Goal: Task Accomplishment & Management: Manage account settings

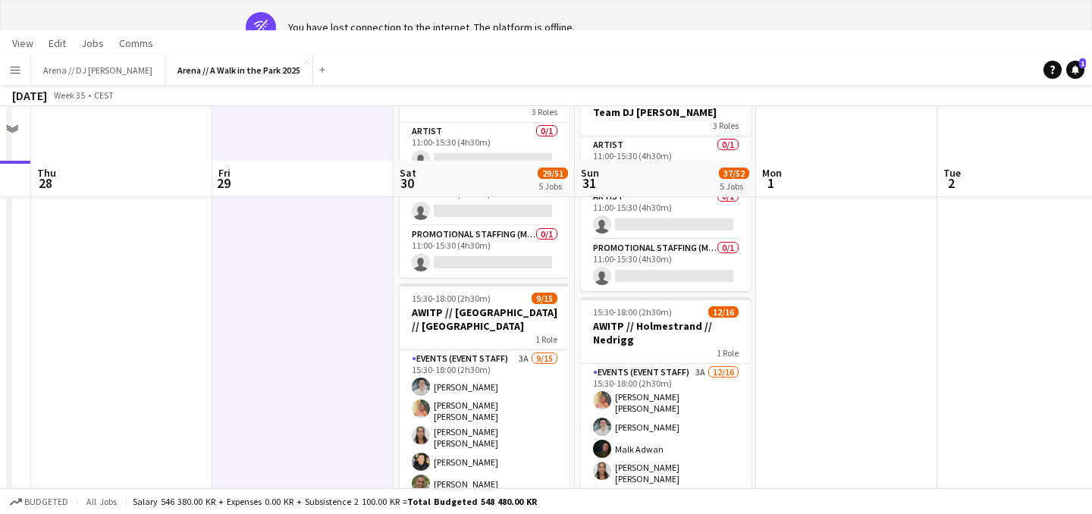
scroll to position [812, 0]
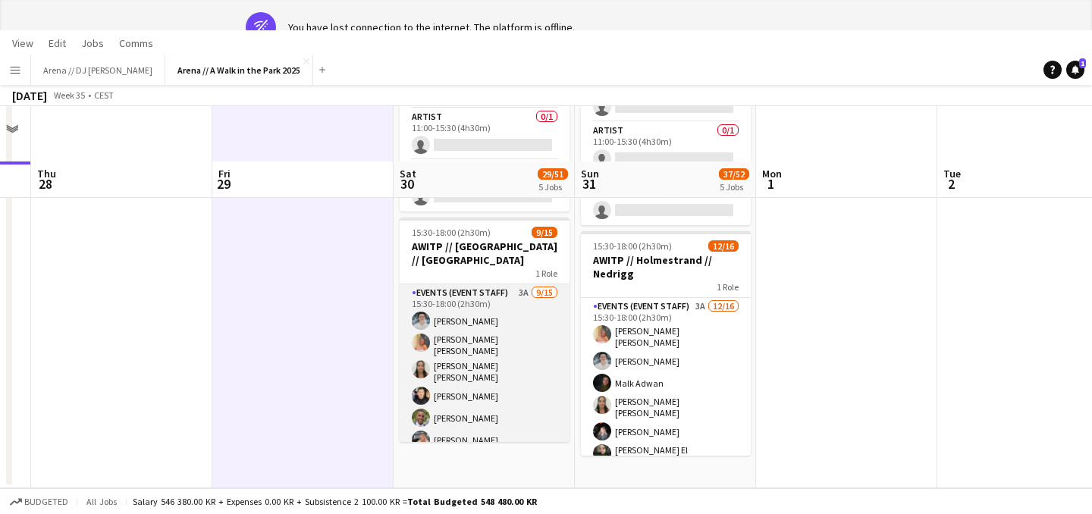
click at [497, 373] on app-card-role "Events (Event Staff) 3A 9/15 15:30-18:00 (2h30m) Lukas Lindberg Hannah Ludivia …" at bounding box center [485, 468] width 170 height 369
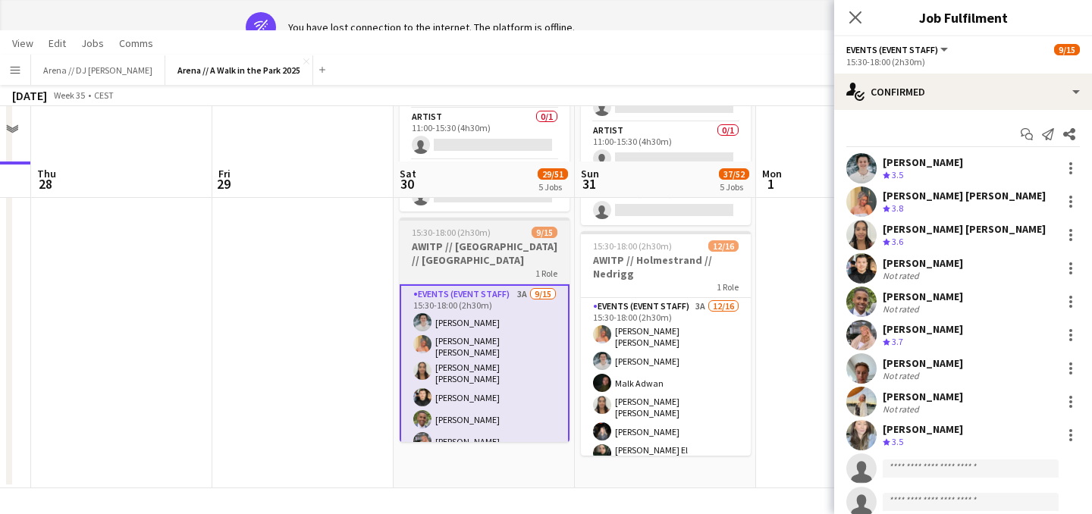
click at [466, 246] on h3 "AWITP // [GEOGRAPHIC_DATA] // [GEOGRAPHIC_DATA]" at bounding box center [485, 253] width 170 height 27
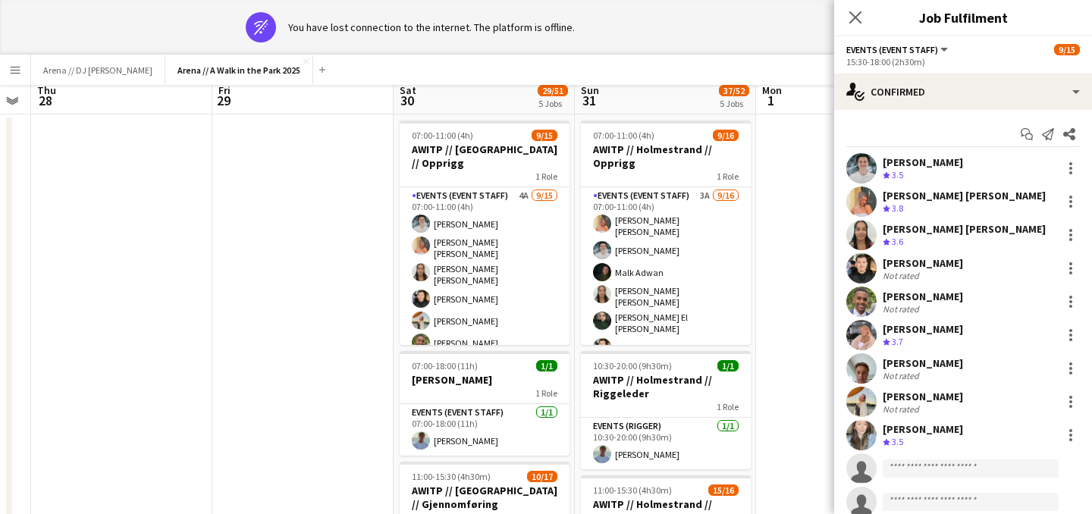
scroll to position [0, 0]
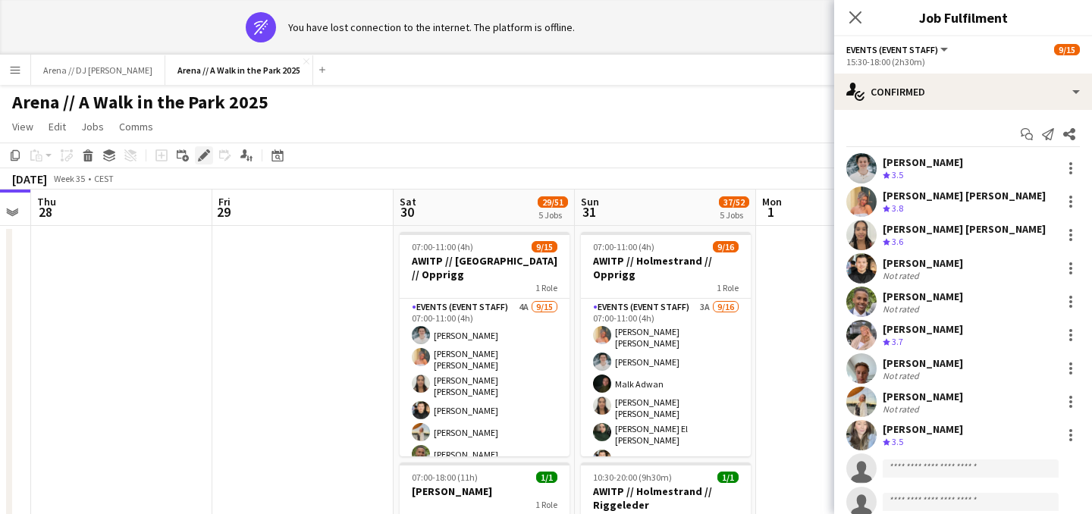
click at [198, 154] on div "Edit" at bounding box center [204, 155] width 18 height 18
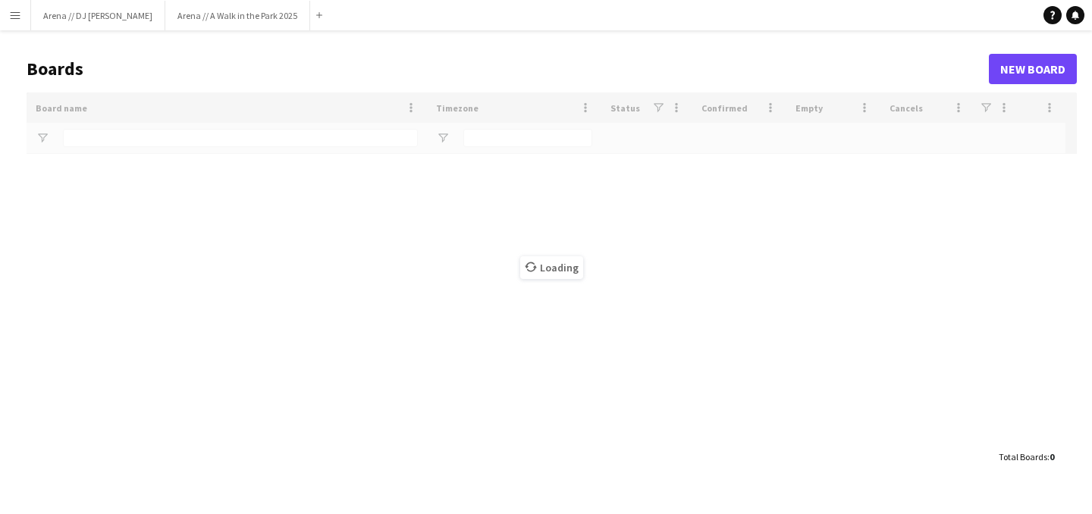
type input "*****"
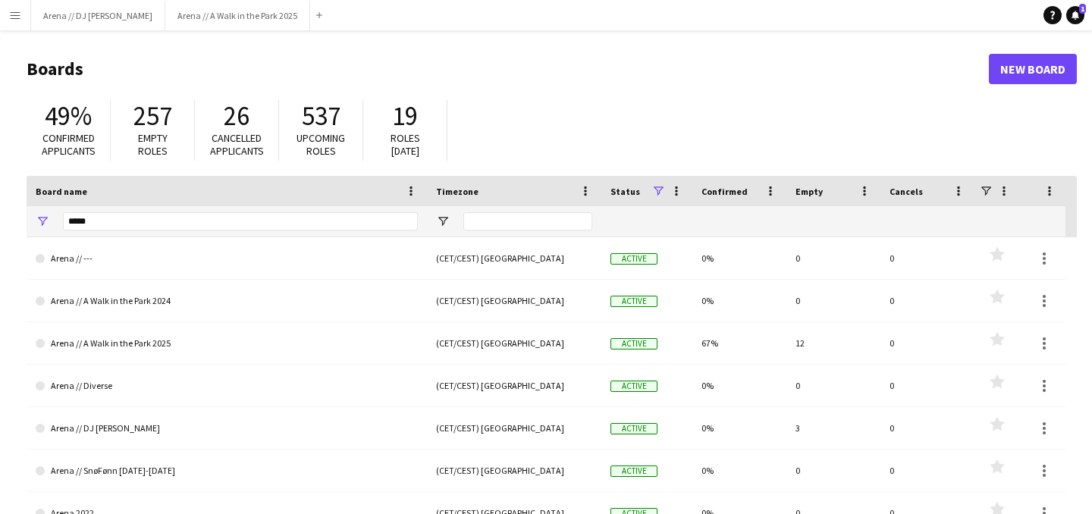
click at [9, 27] on button "Menu" at bounding box center [15, 15] width 30 height 30
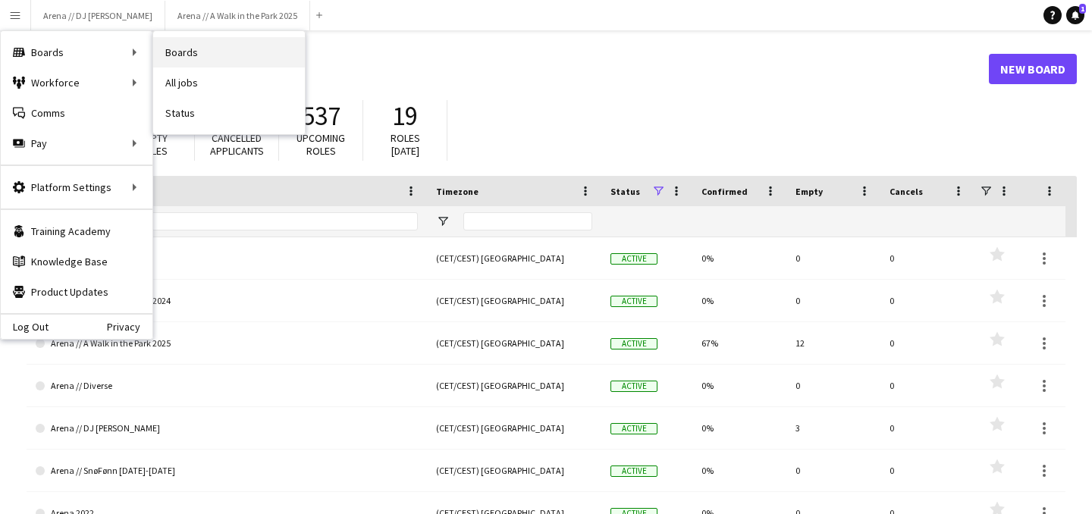
click at [197, 59] on link "Boards" at bounding box center [229, 52] width 152 height 30
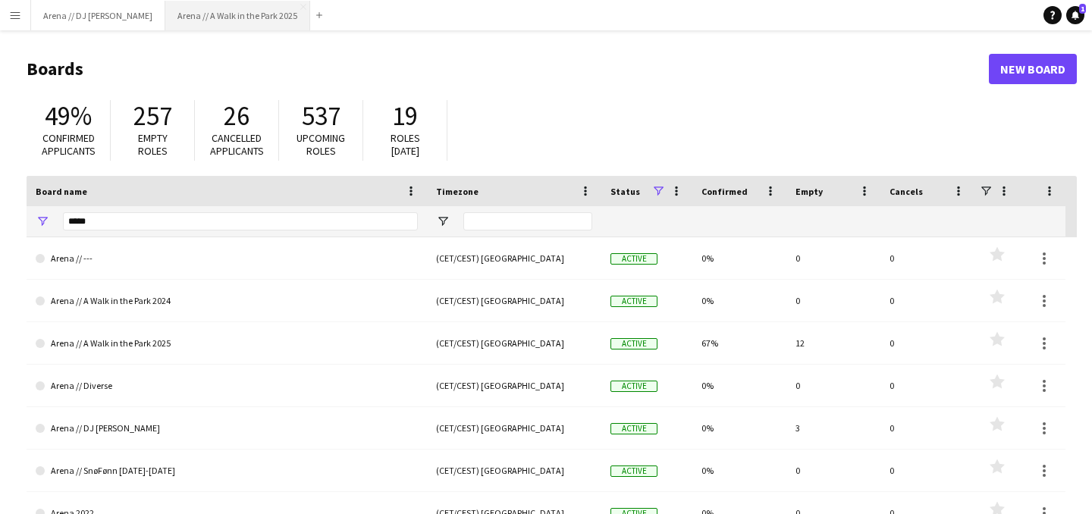
click at [196, 22] on button "Arena // A Walk in the Park 2025 Close" at bounding box center [237, 16] width 145 height 30
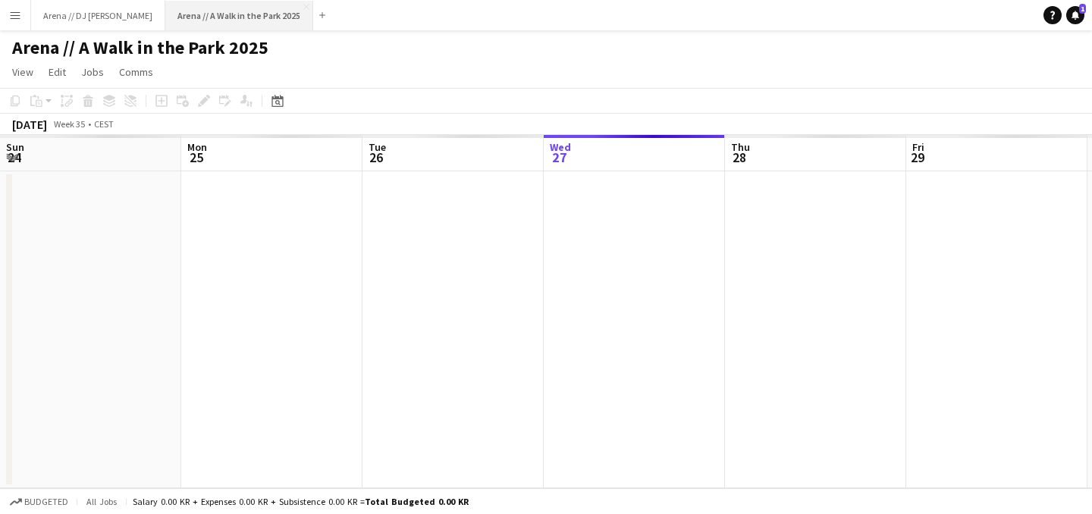
scroll to position [0, 363]
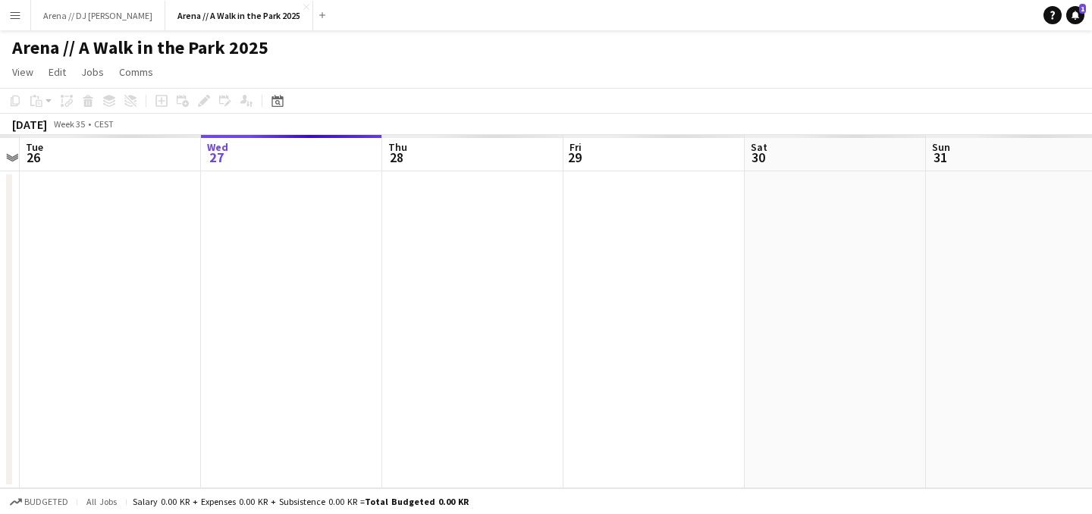
drag, startPoint x: 498, startPoint y: 213, endPoint x: 674, endPoint y: 184, distance: 177.6
click at [674, 184] on app-calendar-viewport "Sun 24 Mon 25 Tue 26 Wed 27 Thu 28 Fri 29 Sat 30 Sun 31 Mon 1 Tue 2 Wed 3 Thu 4" at bounding box center [546, 311] width 1092 height 353
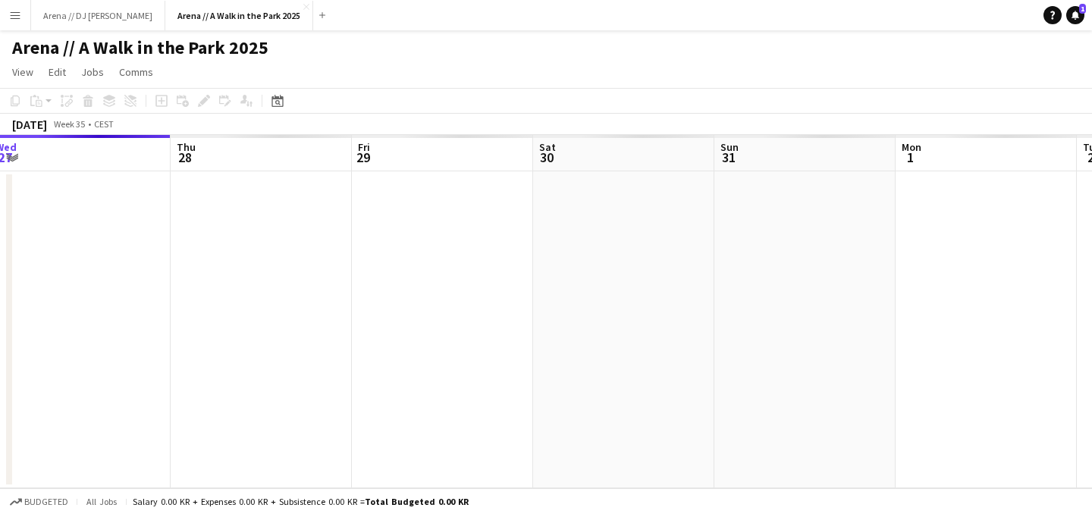
drag, startPoint x: 661, startPoint y: 304, endPoint x: 268, endPoint y: 280, distance: 394.4
click at [268, 280] on app-calendar-viewport "Sat 23 Sun 24 Mon 25 Tue 26 Wed 27 Thu 28 Fri 29 Sat 30 Sun 31 Mon 1 Tue 2 Wed 3" at bounding box center [546, 311] width 1092 height 353
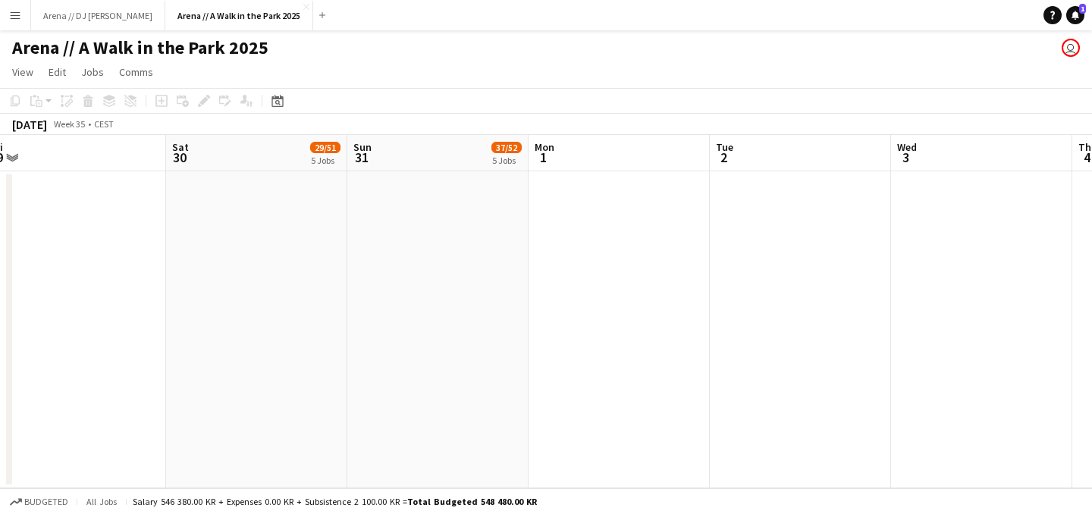
drag, startPoint x: 620, startPoint y: 311, endPoint x: 271, endPoint y: 317, distance: 349.0
click at [271, 317] on app-calendar-viewport "Mon 25 Tue 26 Wed 27 Thu 28 Fri 29 Sat 30 29/51 5 Jobs Sun 31 37/52 5 Jobs Mon …" at bounding box center [546, 311] width 1092 height 353
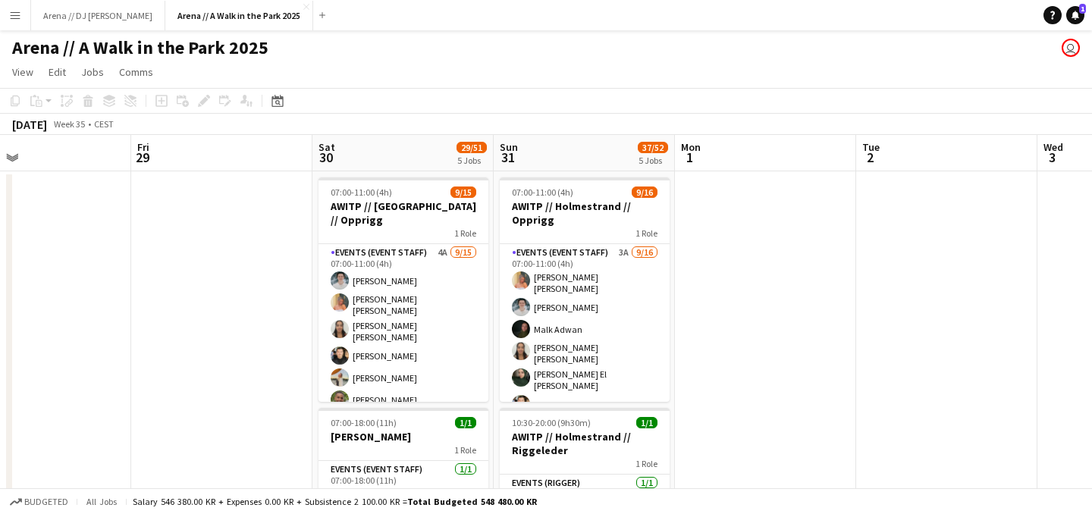
drag, startPoint x: 99, startPoint y: 323, endPoint x: 365, endPoint y: 309, distance: 266.6
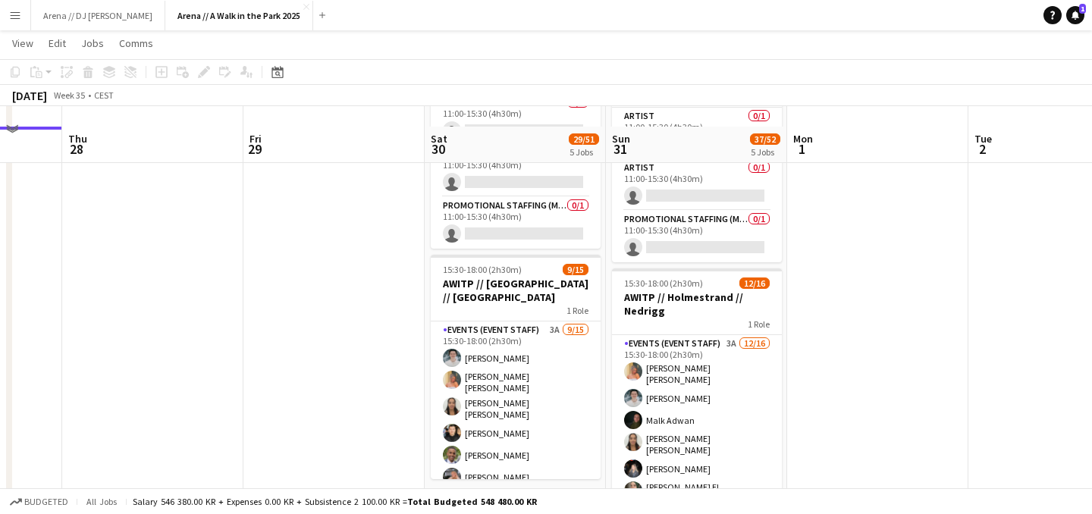
scroll to position [758, 0]
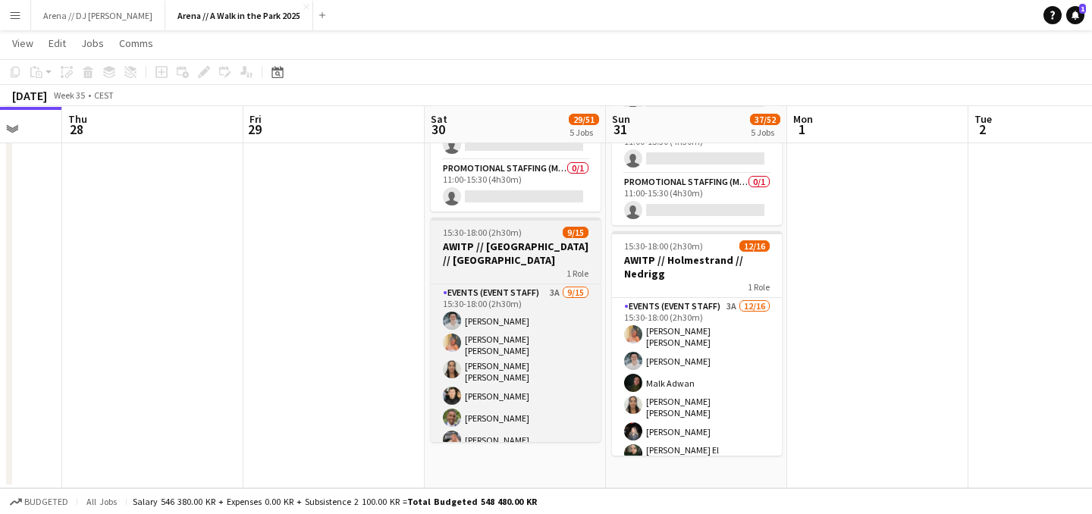
click at [495, 262] on h3 "AWITP // [GEOGRAPHIC_DATA] // [GEOGRAPHIC_DATA]" at bounding box center [516, 253] width 170 height 27
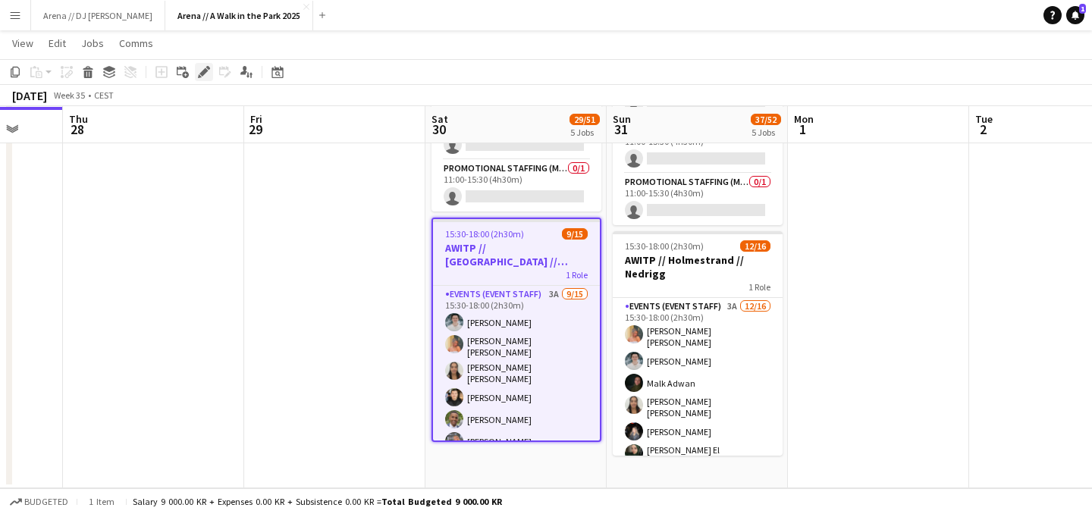
click at [206, 69] on icon "Edit" at bounding box center [204, 72] width 12 height 12
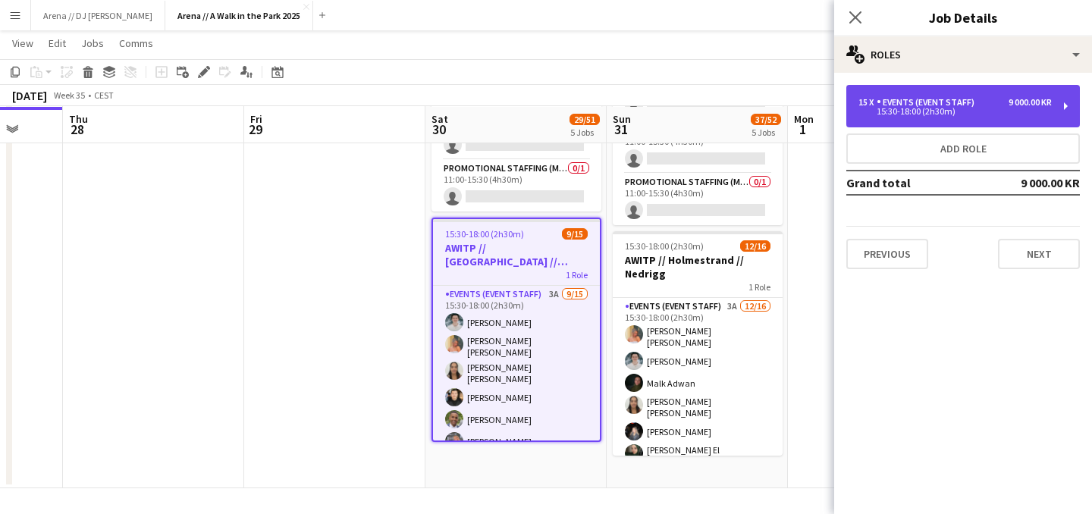
click at [941, 99] on div "Events (Event Staff)" at bounding box center [929, 102] width 104 height 11
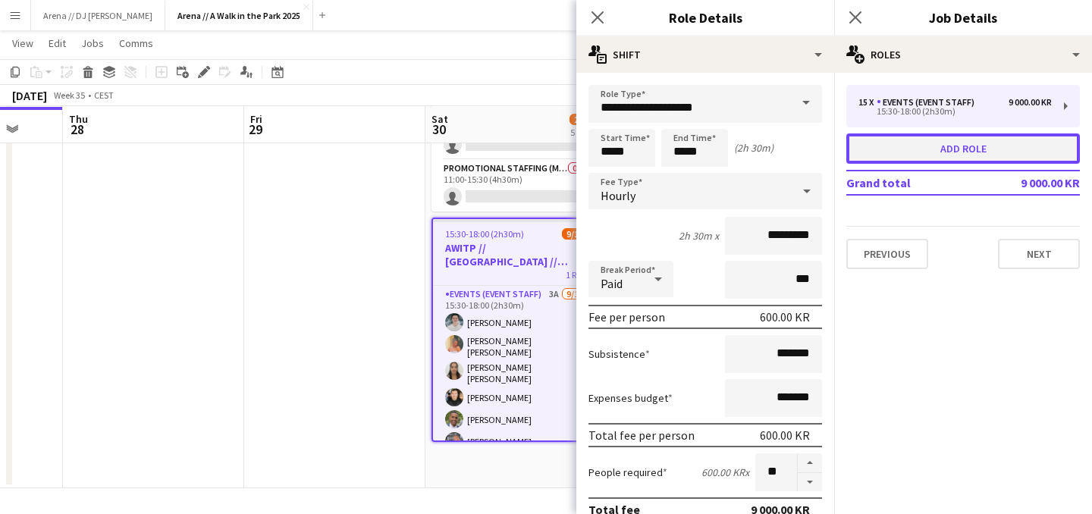
click at [956, 146] on button "Add role" at bounding box center [963, 148] width 234 height 30
type input "*****"
type input "*******"
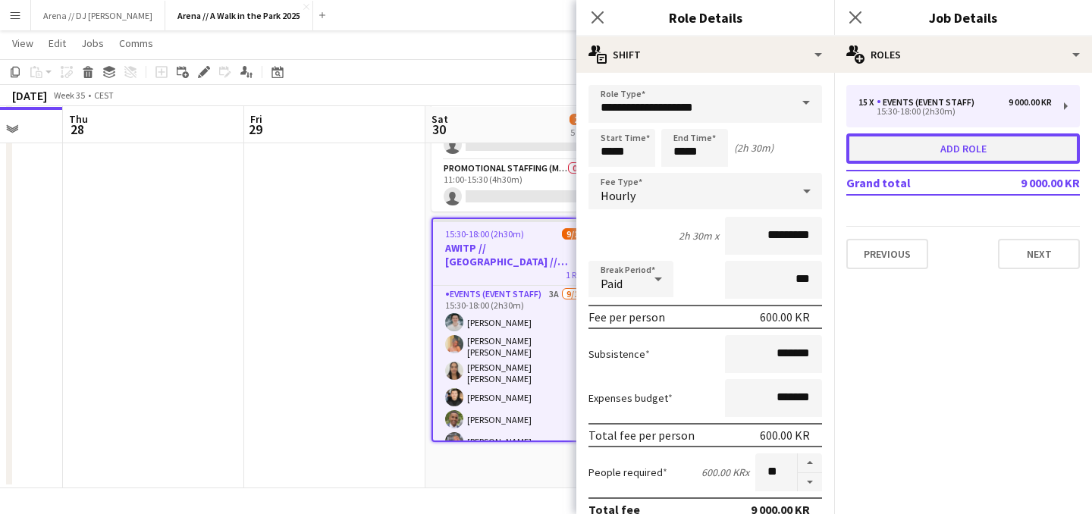
type input "*"
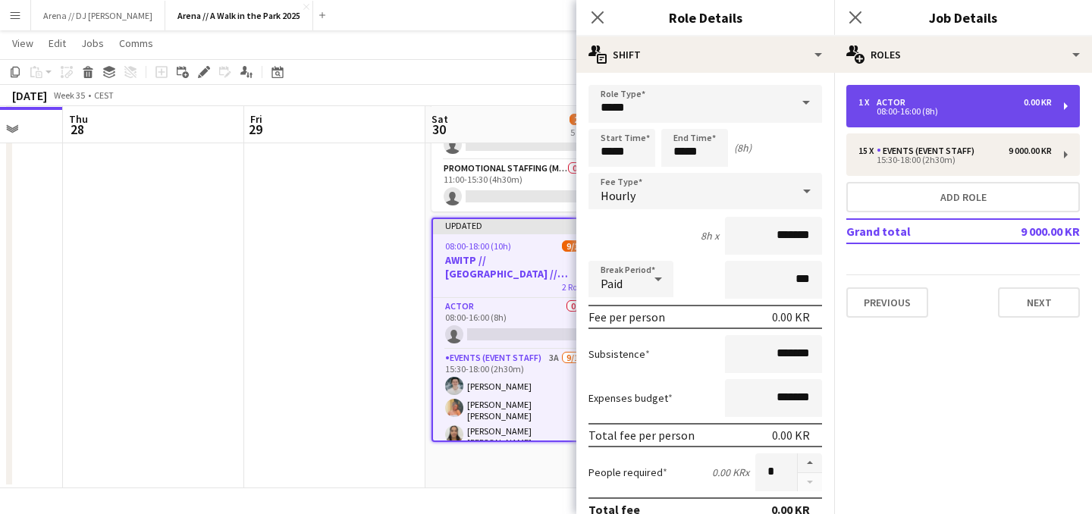
click at [971, 101] on div "1 x Actor 0.00 KR" at bounding box center [955, 102] width 193 height 11
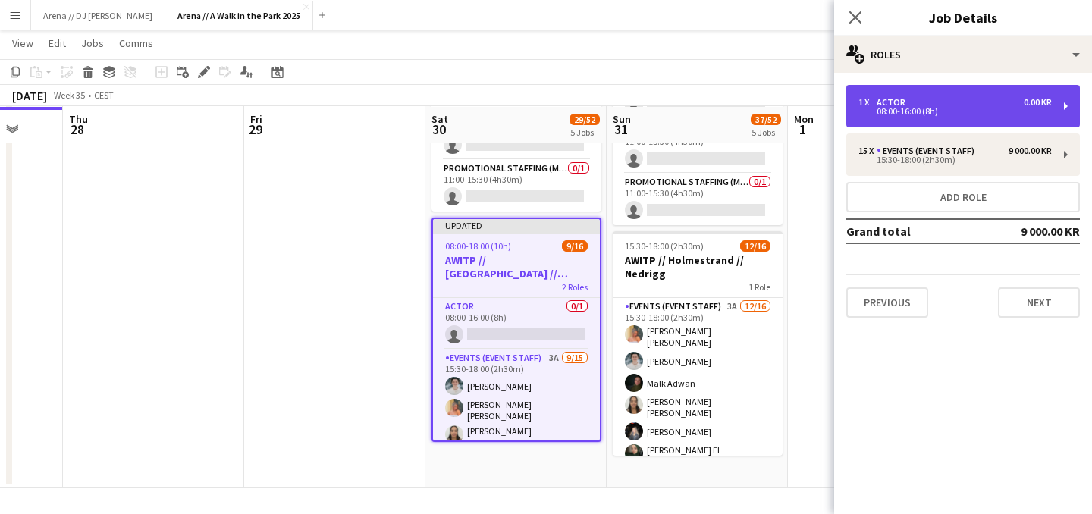
click at [971, 101] on div "1 x Actor 0.00 KR" at bounding box center [955, 102] width 193 height 11
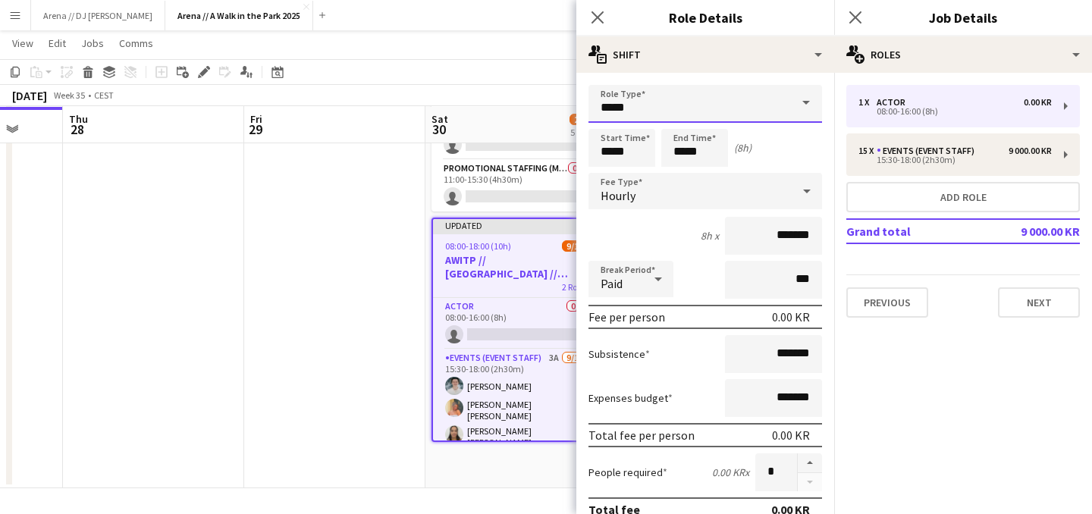
click at [743, 117] on input "*****" at bounding box center [706, 104] width 234 height 38
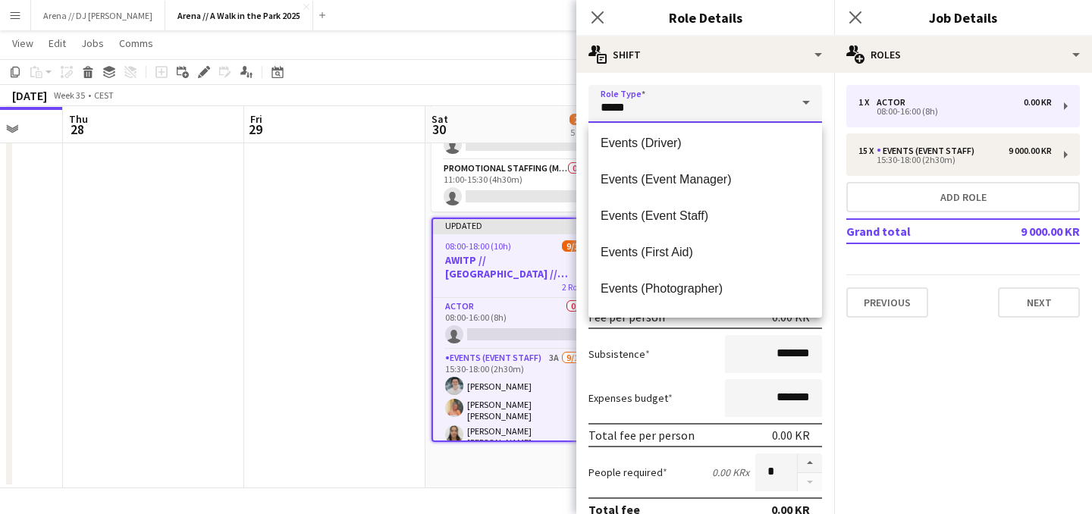
scroll to position [373, 0]
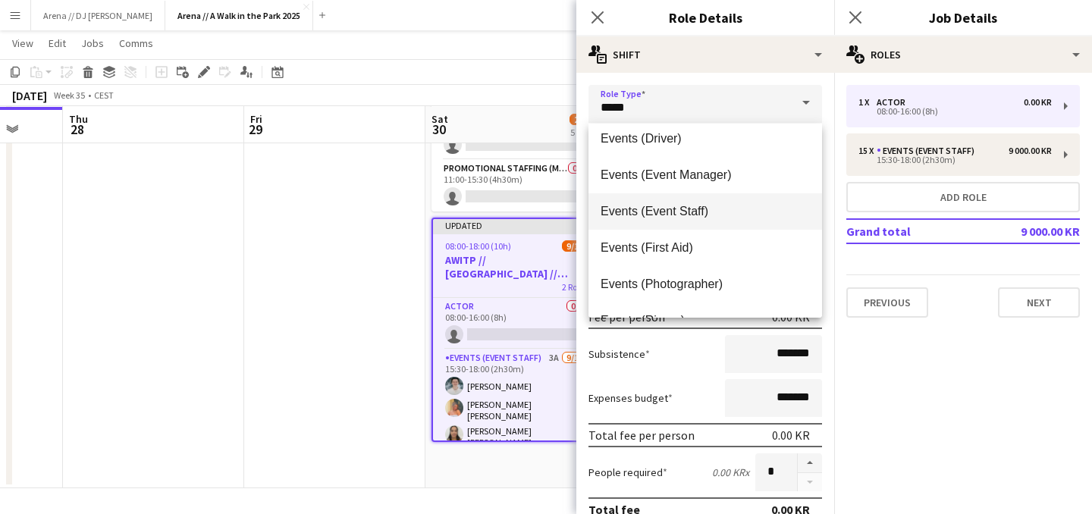
click at [709, 211] on span "Events (Event Staff)" at bounding box center [705, 211] width 209 height 14
type input "**********"
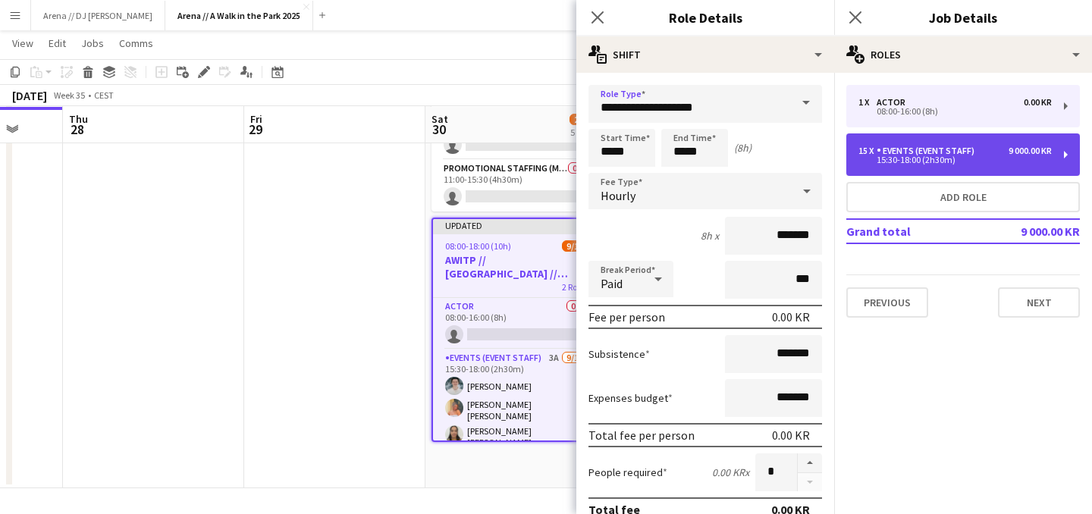
click at [956, 165] on div "15 x Events (Event Staff) 9 000.00 KR 15:30-18:00 (2h30m)" at bounding box center [963, 154] width 234 height 42
type input "*****"
type input "*********"
type input "**"
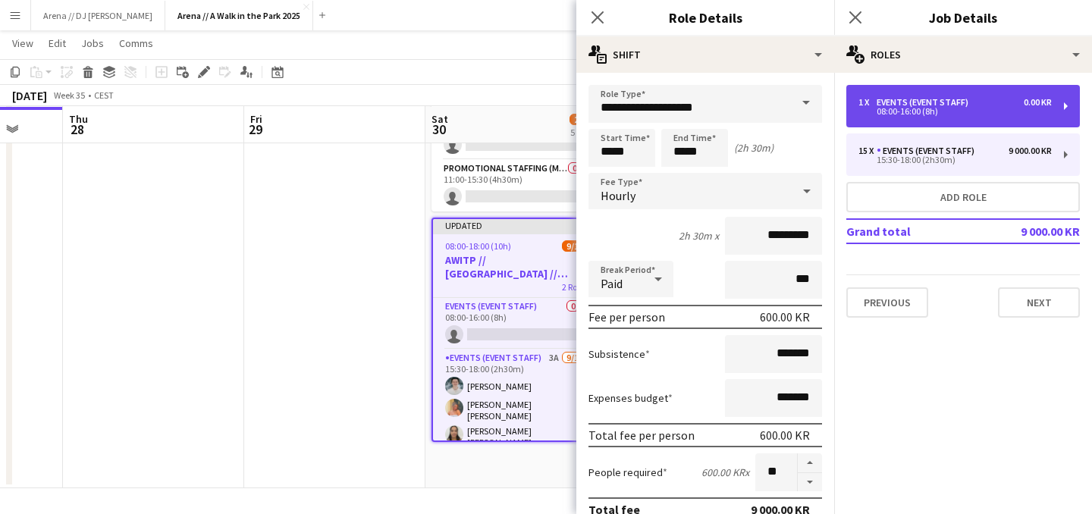
click at [952, 115] on div "08:00-16:00 (8h)" at bounding box center [955, 112] width 193 height 8
type input "*****"
type input "*******"
type input "*"
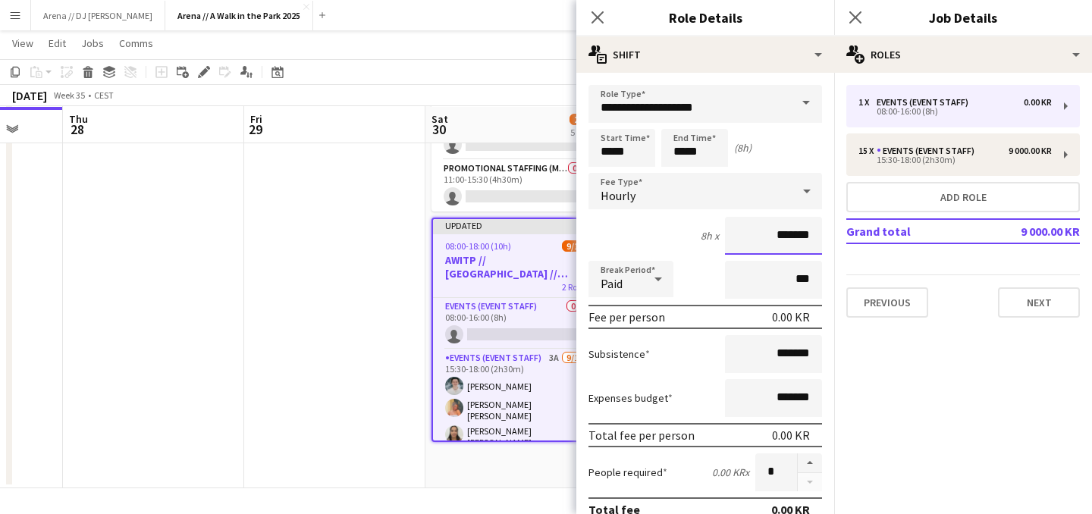
click at [783, 238] on input "*******" at bounding box center [773, 236] width 97 height 38
type input "******"
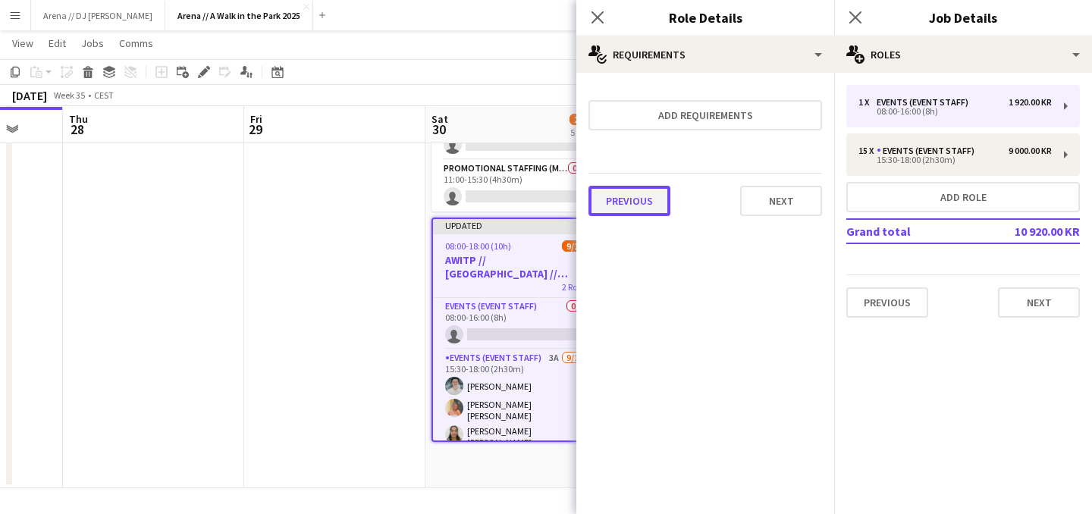
click at [659, 195] on button "Previous" at bounding box center [630, 201] width 82 height 30
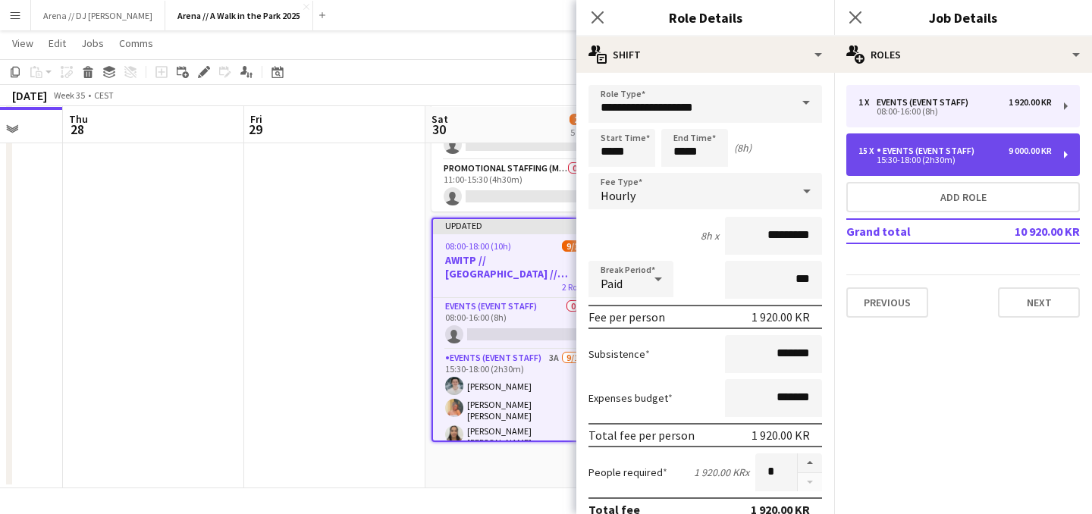
click at [906, 157] on div "15:30-18:00 (2h30m)" at bounding box center [955, 160] width 193 height 8
type input "*****"
type input "**"
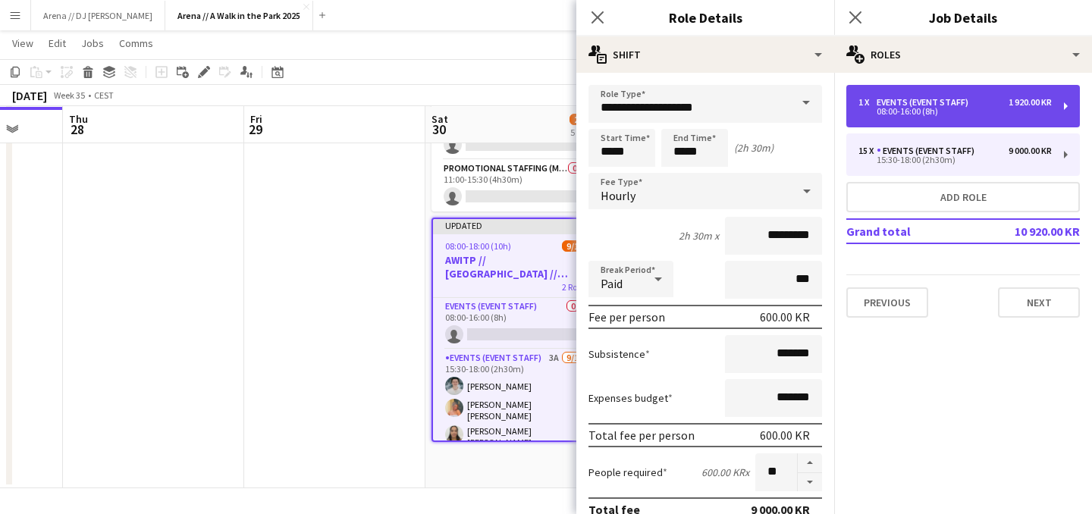
click at [912, 109] on div "08:00-16:00 (8h)" at bounding box center [955, 112] width 193 height 8
type input "*****"
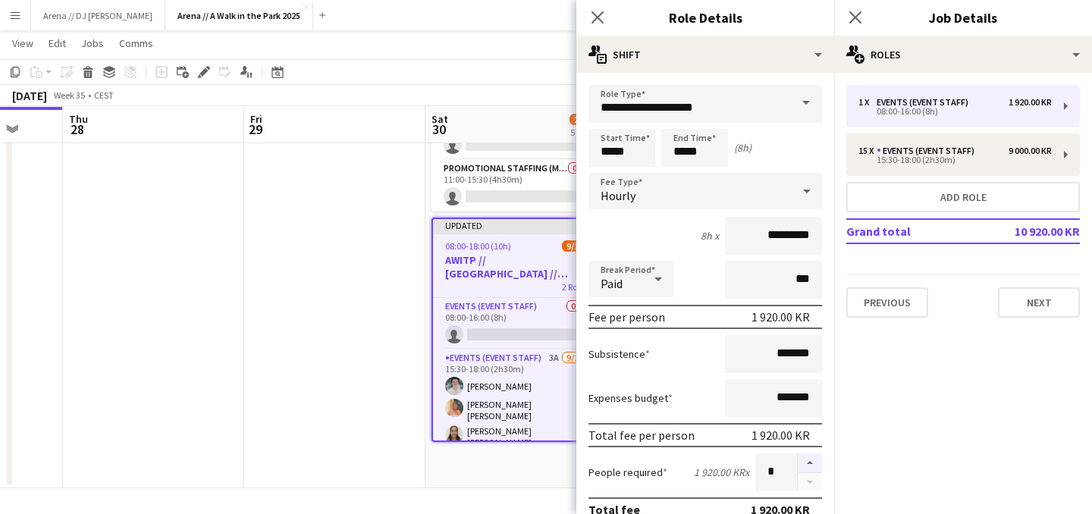
click at [811, 466] on button "button" at bounding box center [810, 464] width 24 height 20
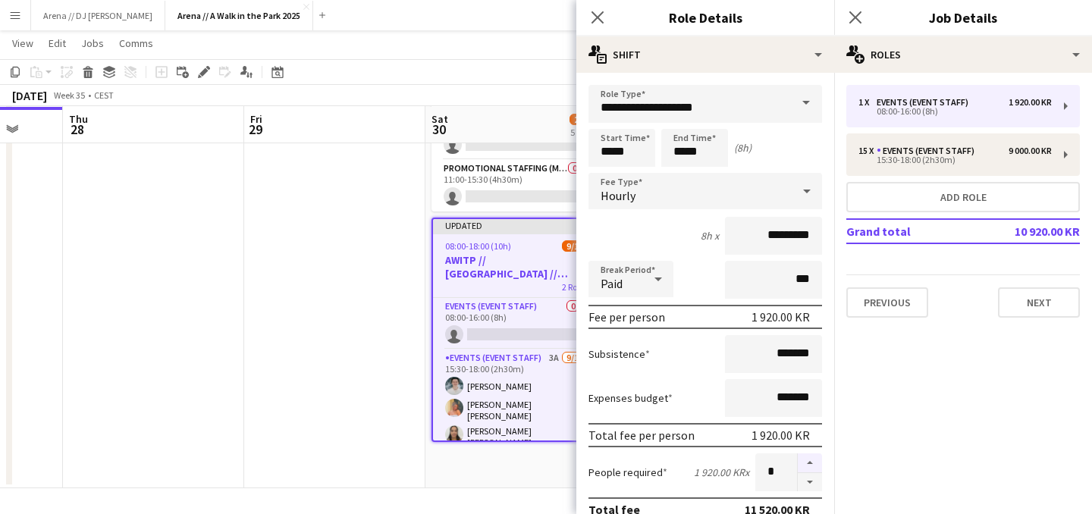
click at [811, 466] on button "button" at bounding box center [810, 464] width 24 height 20
type input "*"
drag, startPoint x: 636, startPoint y: 153, endPoint x: 593, endPoint y: 154, distance: 42.5
click at [594, 154] on input "*****" at bounding box center [622, 148] width 67 height 38
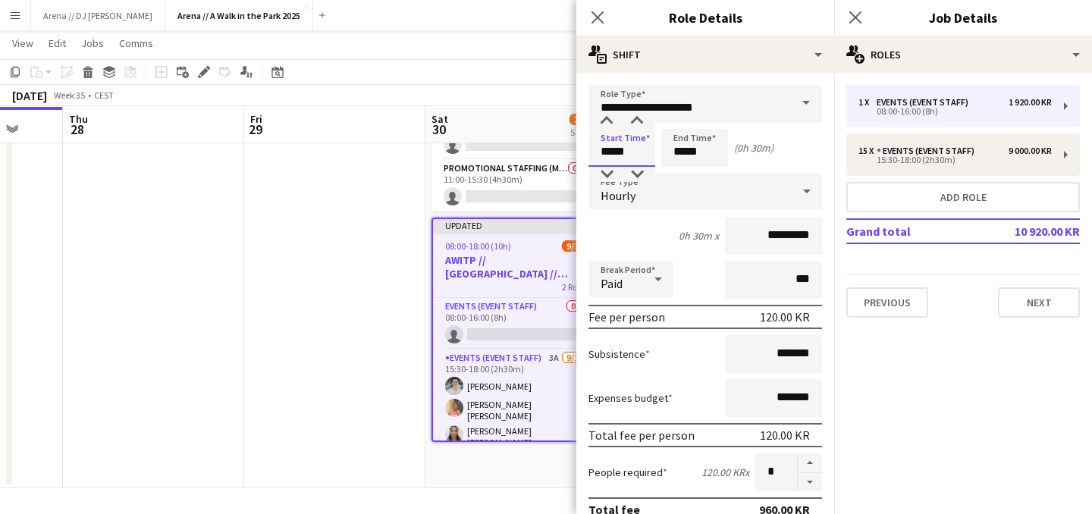
type input "*****"
drag, startPoint x: 717, startPoint y: 152, endPoint x: 667, endPoint y: 150, distance: 50.1
click at [667, 150] on input "*****" at bounding box center [694, 148] width 67 height 38
type input "*****"
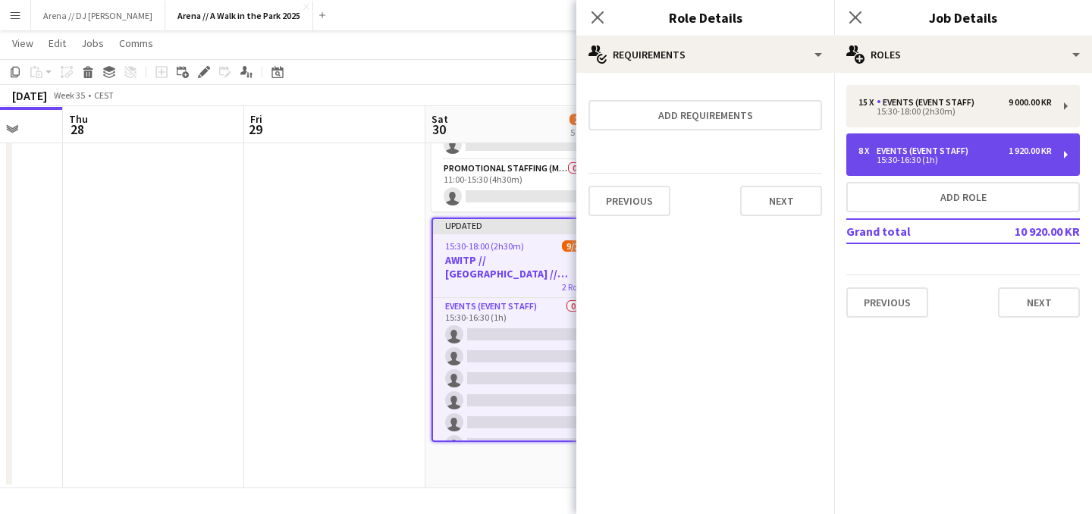
click at [919, 161] on div "15:30-16:30 (1h)" at bounding box center [955, 160] width 193 height 8
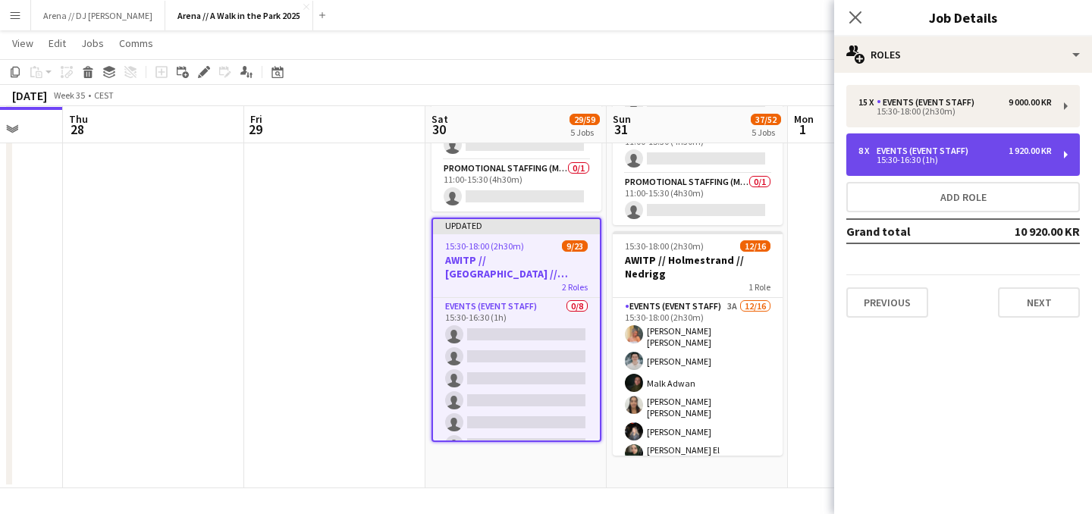
click at [895, 151] on div "Events (Event Staff)" at bounding box center [926, 151] width 98 height 11
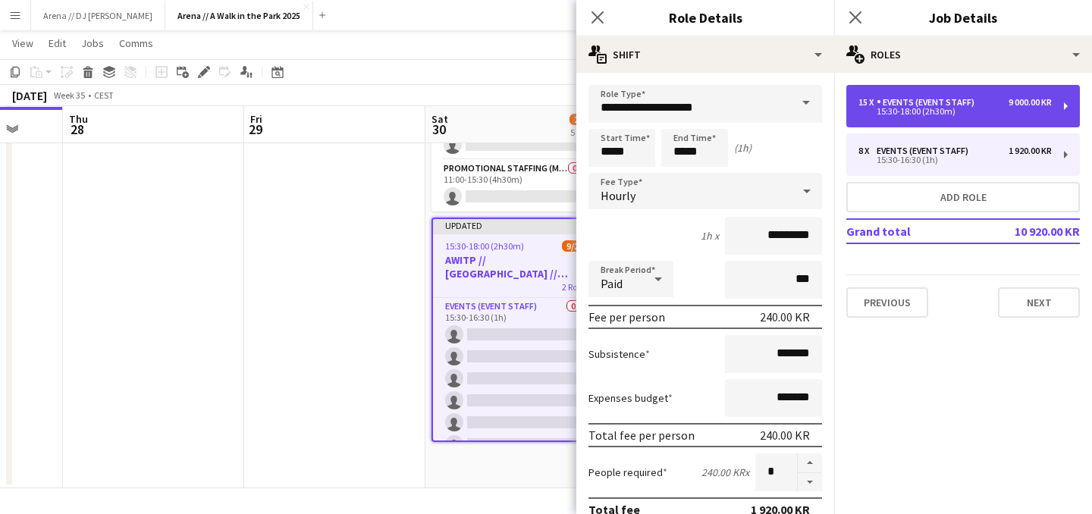
click at [909, 113] on div "15:30-18:00 (2h30m)" at bounding box center [955, 112] width 193 height 8
type input "*****"
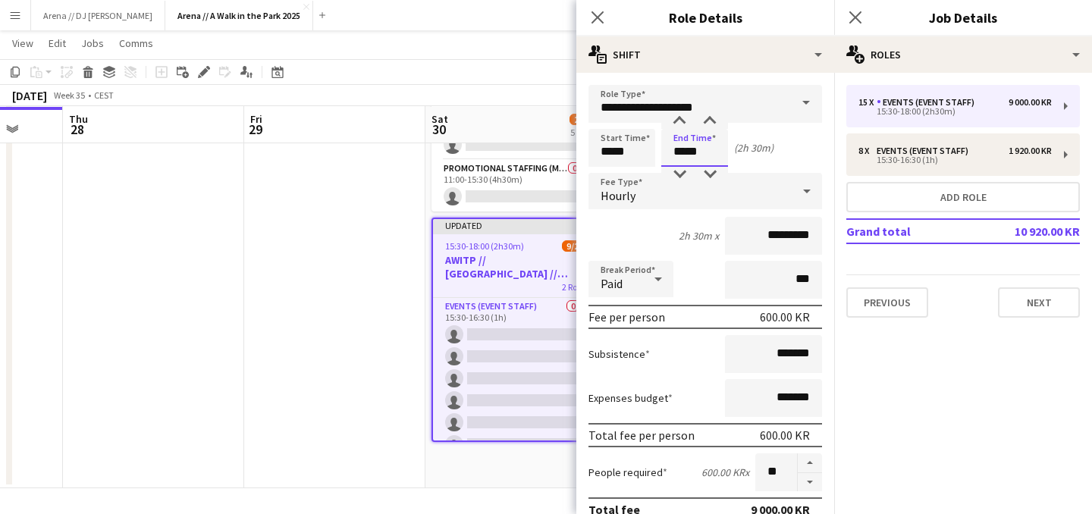
click at [710, 154] on input "*****" at bounding box center [694, 148] width 67 height 38
click at [805, 482] on button "button" at bounding box center [810, 482] width 24 height 19
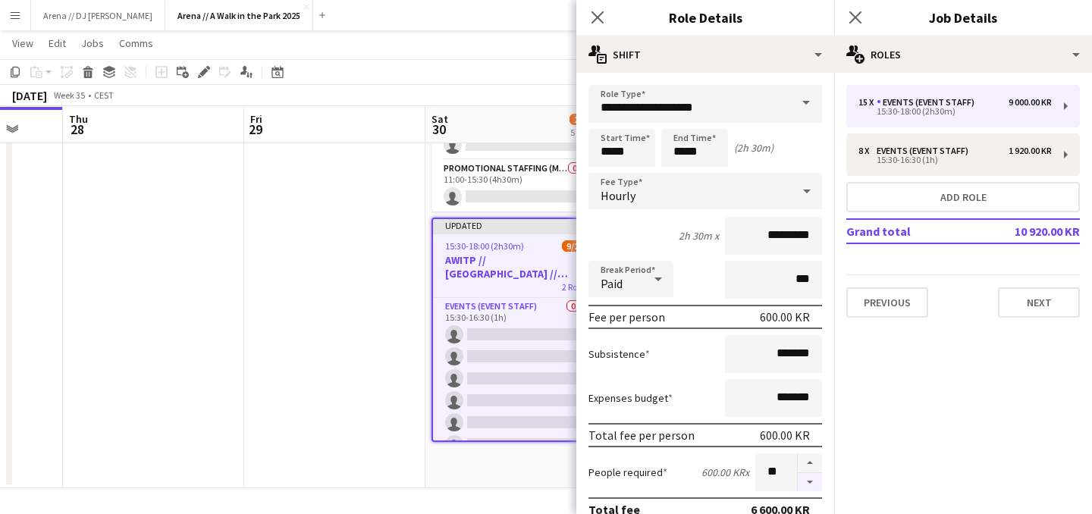
click at [805, 482] on button "button" at bounding box center [810, 482] width 24 height 19
type input "*"
click at [805, 482] on div at bounding box center [809, 473] width 25 height 38
click at [956, 378] on mat-expansion-panel "pencil3 General details 15 x Events (Event Staff) 9 000.00 KR 15:30-18:00 (2h30…" at bounding box center [963, 293] width 258 height 441
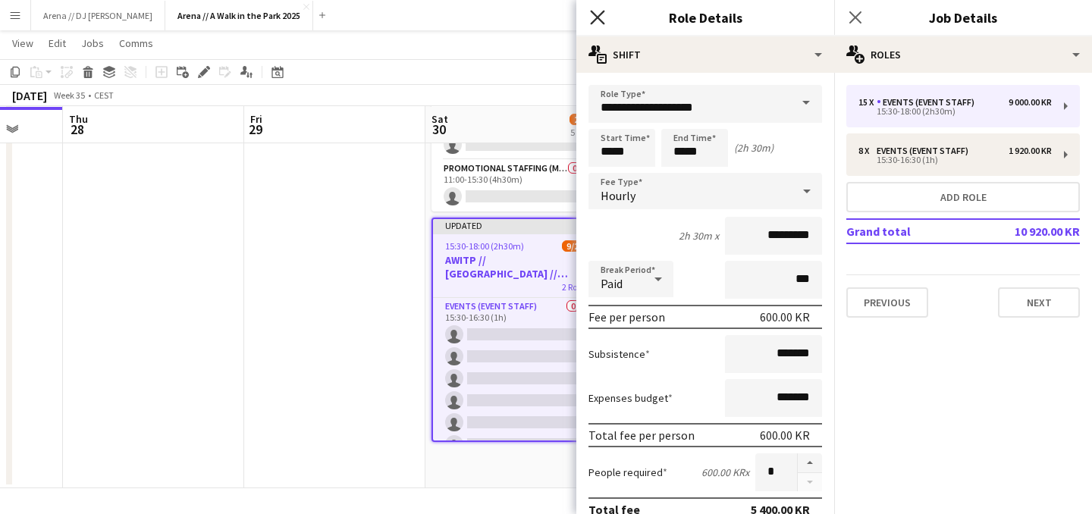
click at [603, 16] on icon "Close pop-in" at bounding box center [597, 17] width 14 height 14
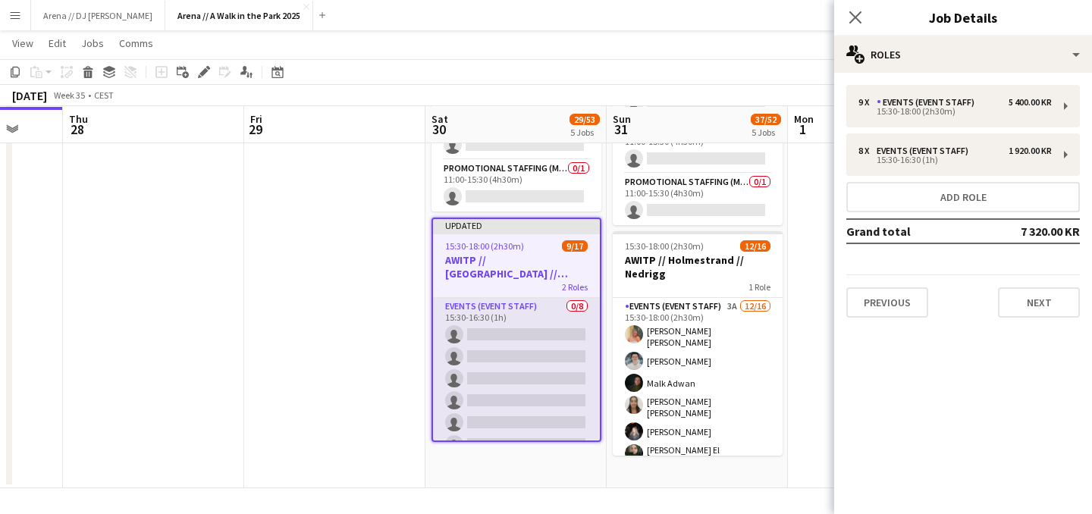
click at [507, 344] on app-card-role "Events (Event Staff) 0/8 15:30-16:30 (1h) single-neutral-actions single-neutral…" at bounding box center [516, 401] width 167 height 206
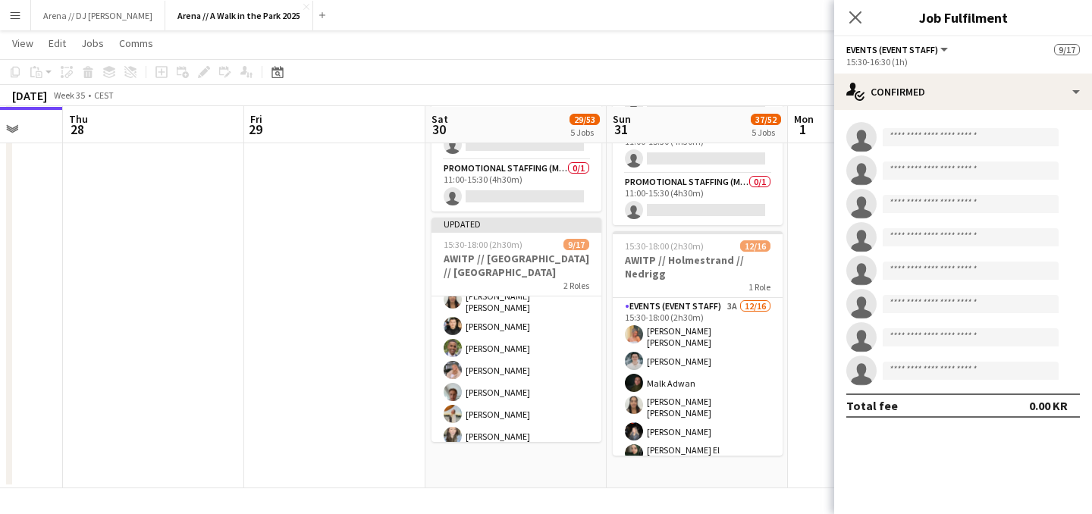
click at [521, 331] on app-card-role "Events (Event Staff) [DATE] 15:30-18:00 (2h30m) [PERSON_NAME] [PERSON_NAME] [PE…" at bounding box center [517, 333] width 170 height 237
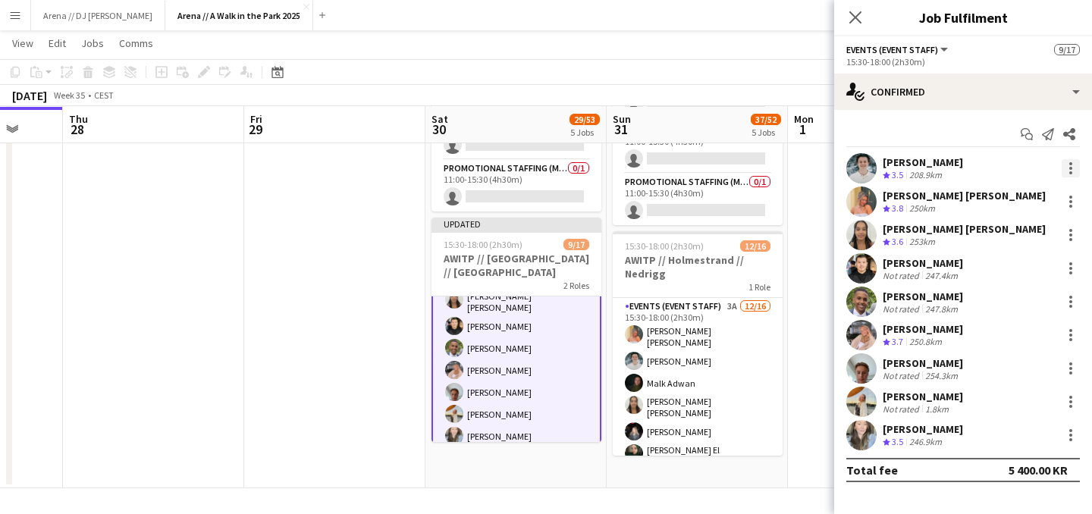
click at [1074, 165] on div at bounding box center [1071, 168] width 18 height 18
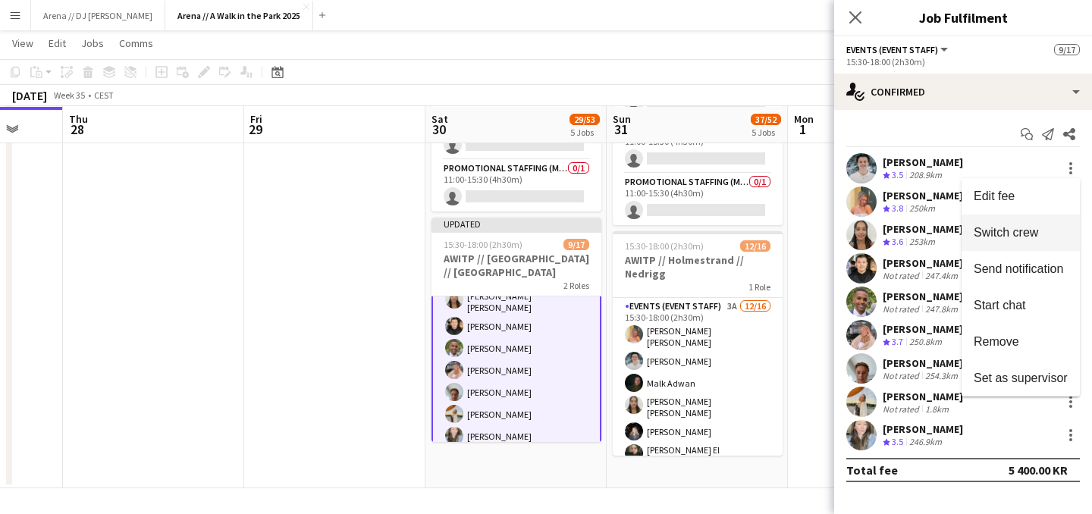
click at [1038, 236] on span "Switch crew" at bounding box center [1006, 232] width 64 height 13
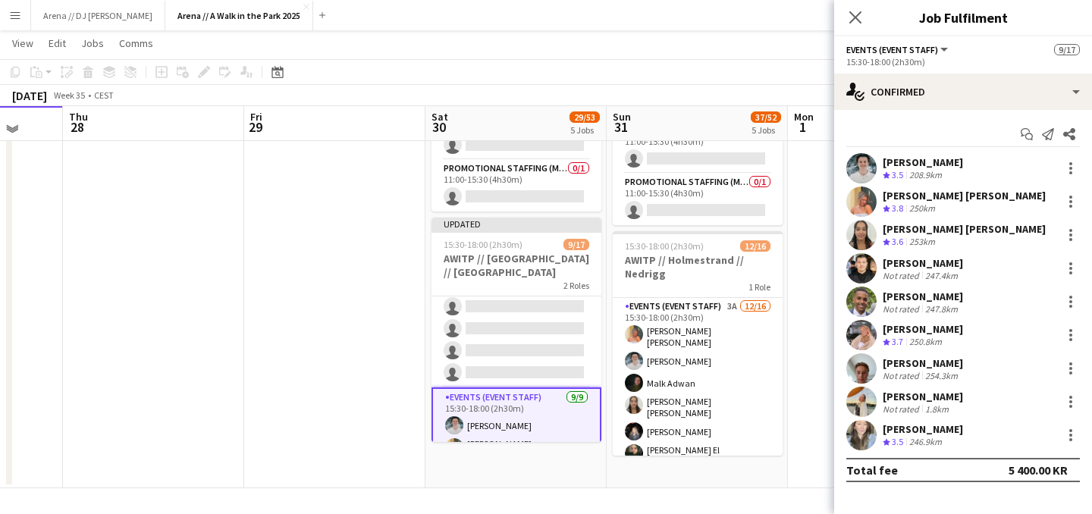
scroll to position [0, 0]
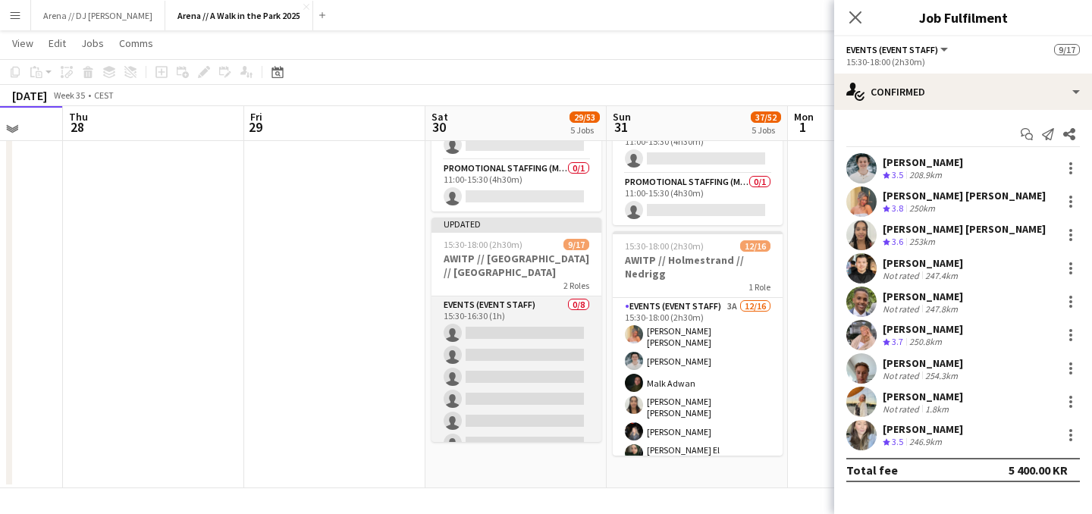
click at [530, 368] on app-card-role "Events (Event Staff) 0/8 15:30-16:30 (1h) single-neutral-actions single-neutral…" at bounding box center [517, 400] width 170 height 206
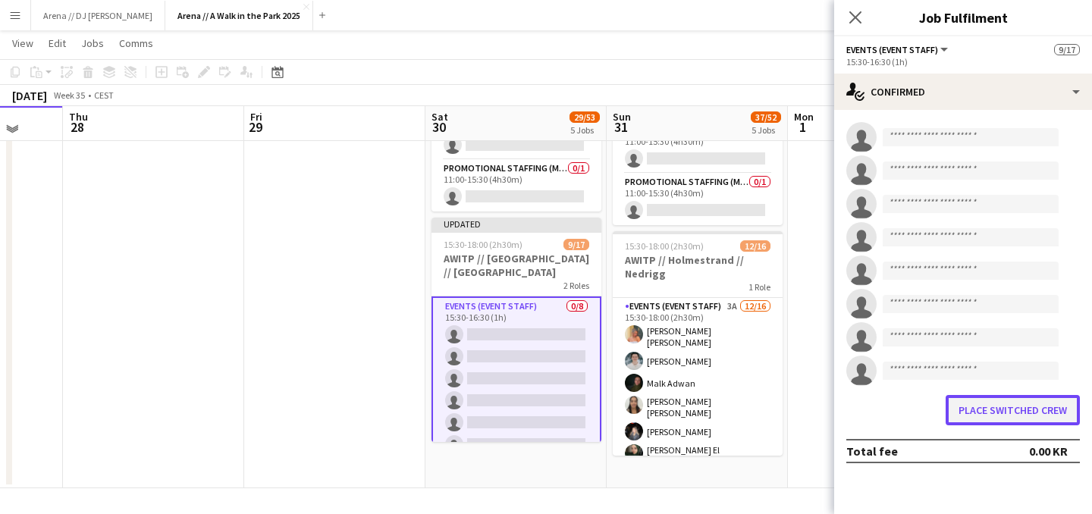
click at [1016, 413] on button "Place switched crew" at bounding box center [1013, 410] width 134 height 30
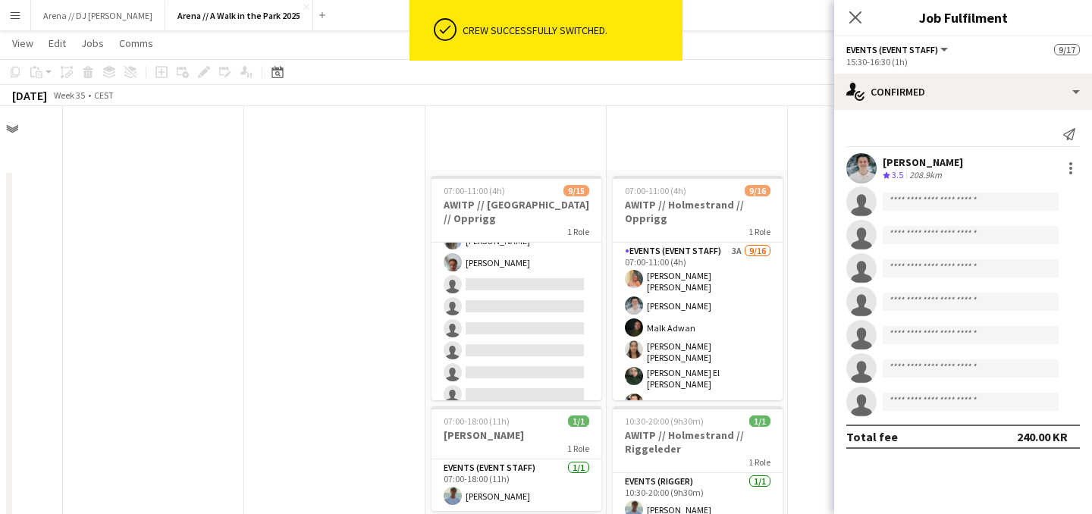
scroll to position [758, 0]
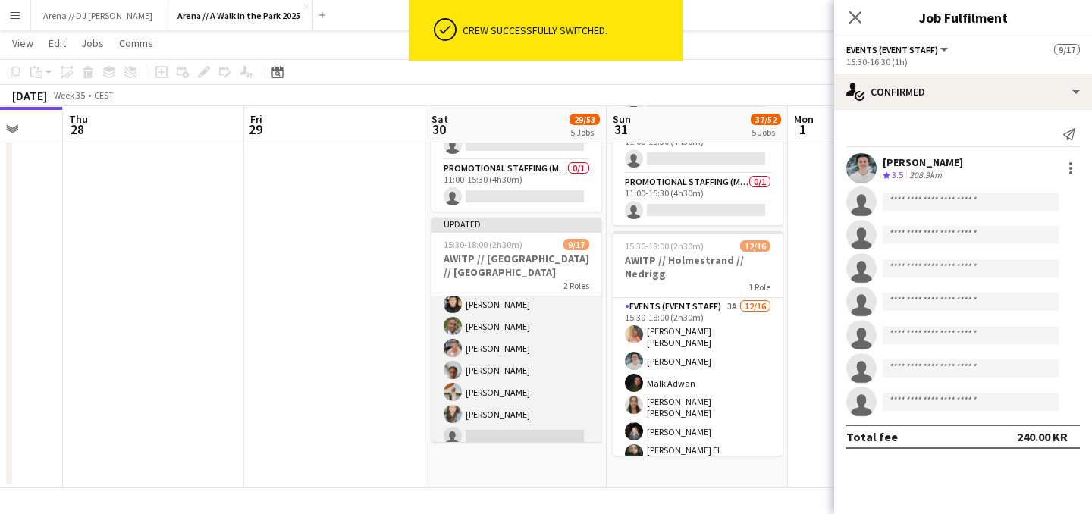
click at [529, 342] on app-card-role "Events (Event Staff) 3A [DATE] 15:30-18:00 (2h30m) [PERSON_NAME] [PERSON_NAME] …" at bounding box center [517, 333] width 170 height 237
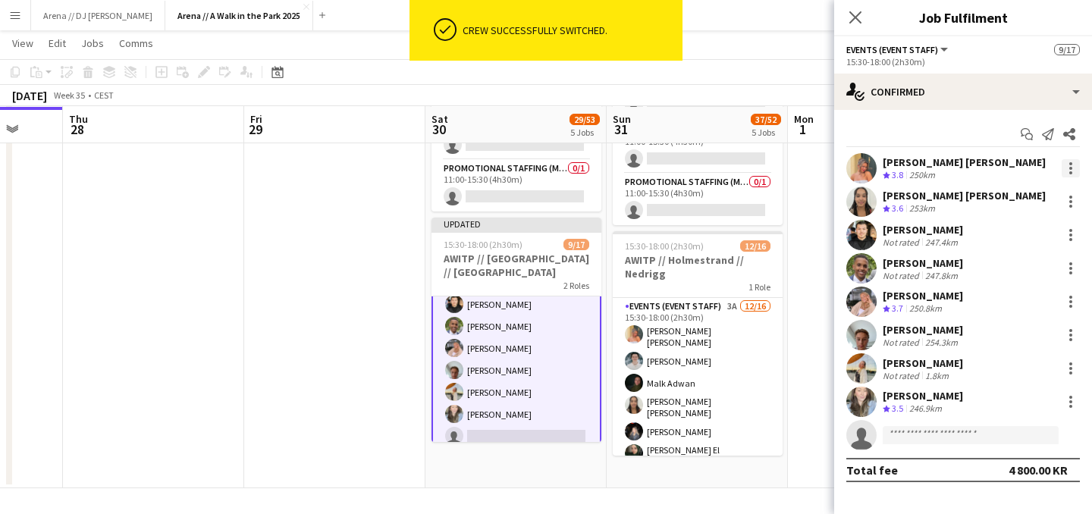
click at [1072, 168] on div at bounding box center [1070, 168] width 3 height 3
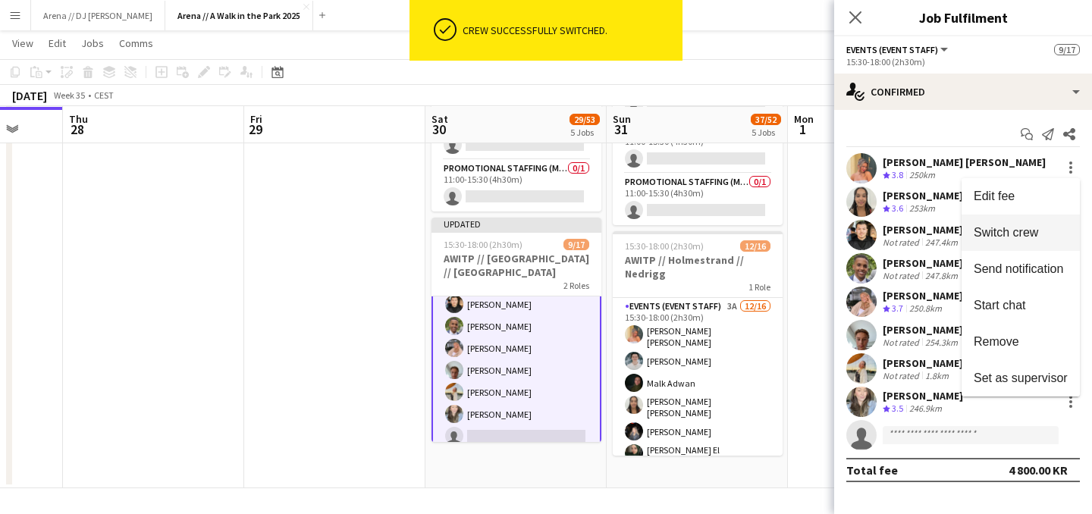
click at [1030, 225] on button "Switch crew" at bounding box center [1021, 233] width 118 height 36
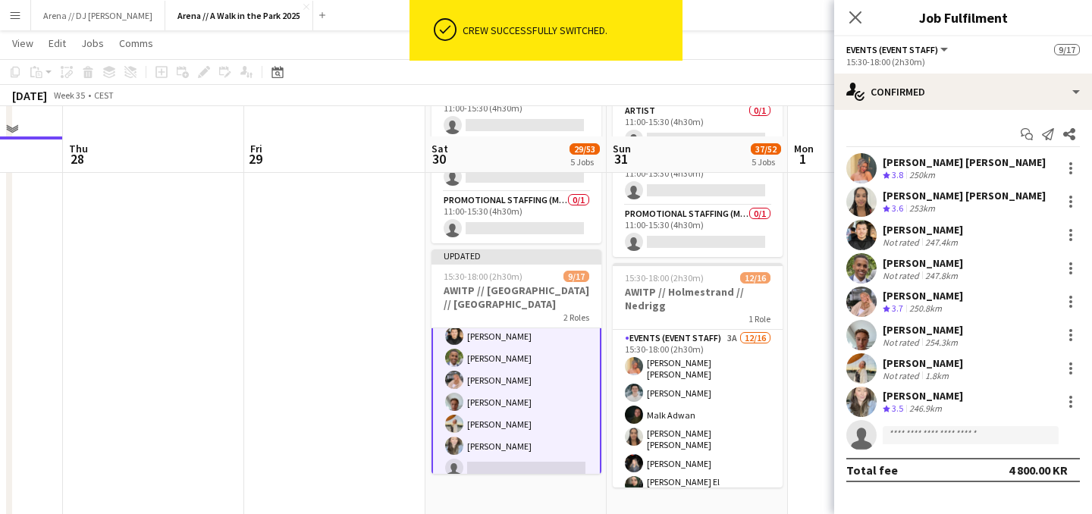
scroll to position [790, 0]
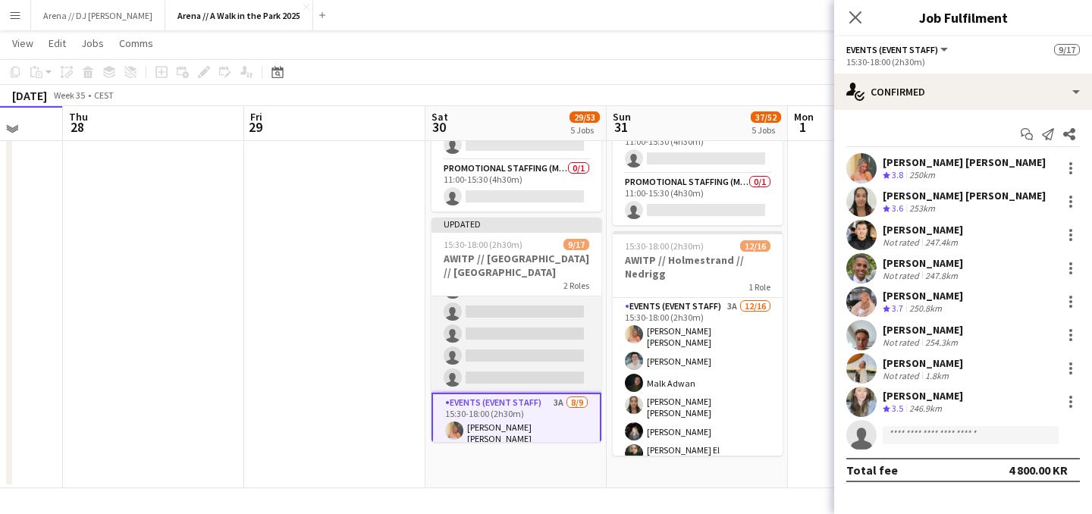
click at [539, 342] on app-card-role "Events (Event Staff) [DATE] 15:30-16:30 (1h) [PERSON_NAME] single-neutral-actio…" at bounding box center [517, 290] width 170 height 206
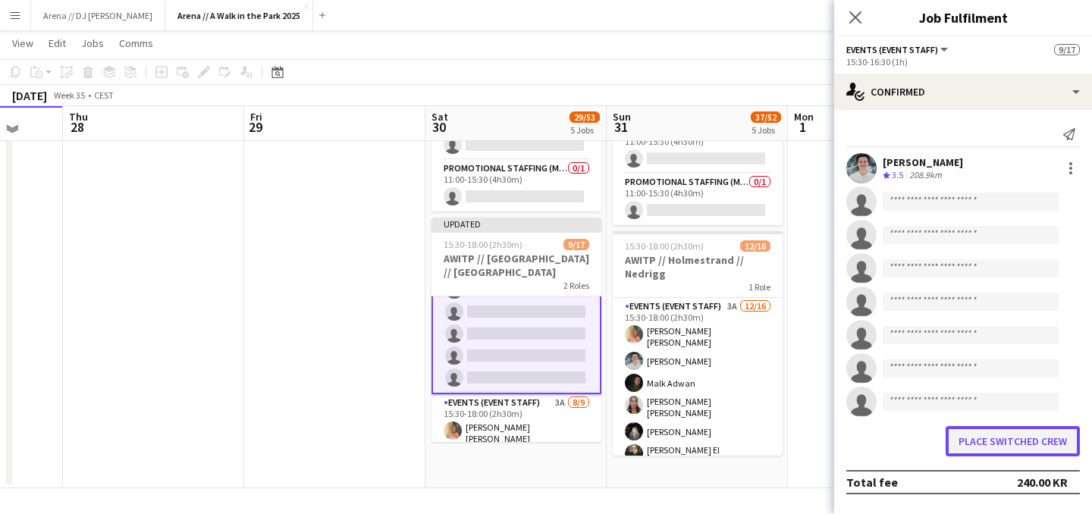
click at [1000, 438] on button "Place switched crew" at bounding box center [1013, 441] width 134 height 30
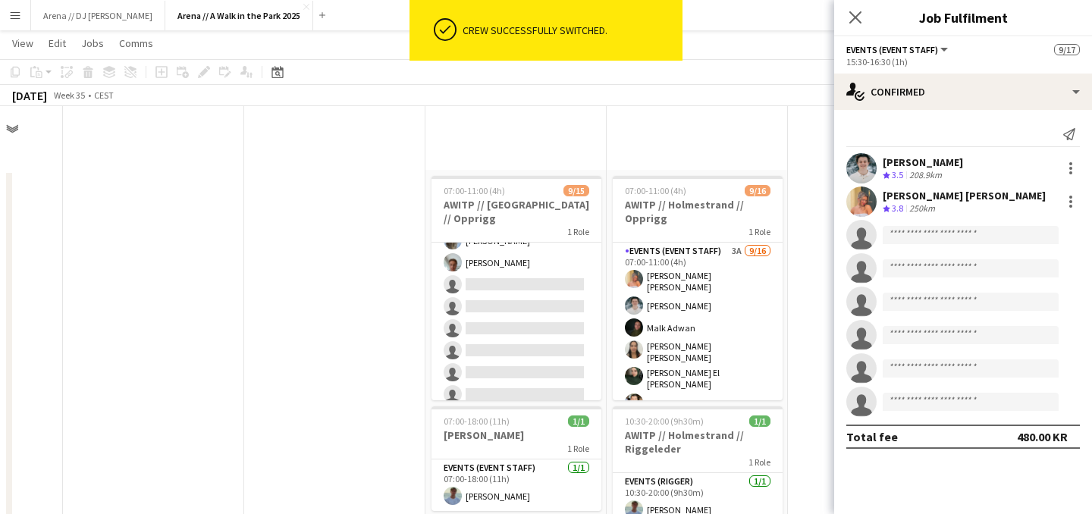
scroll to position [758, 0]
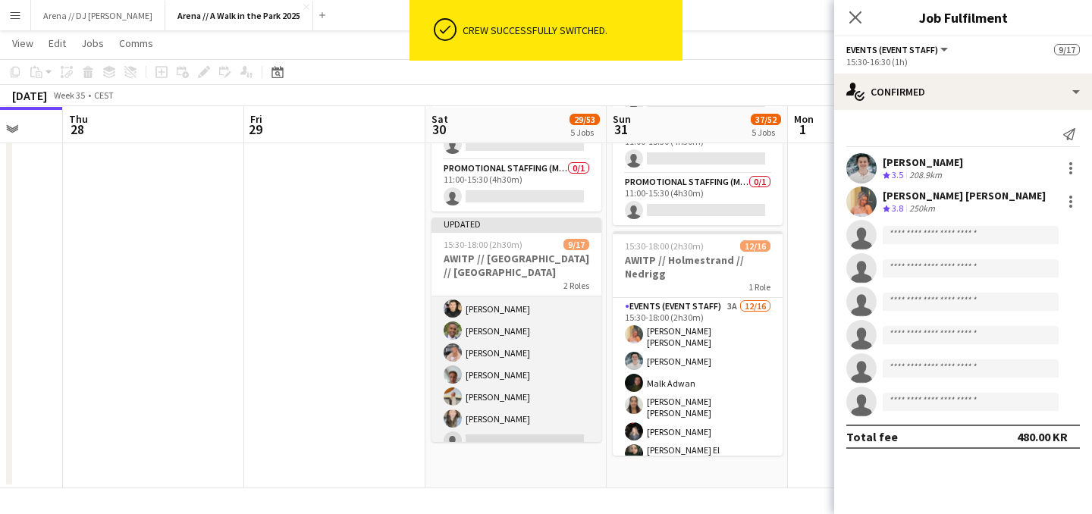
click at [531, 391] on app-card-role "Events (Event Staff) 3A [DATE] 15:30-18:00 (2h30m) [PERSON_NAME] [PERSON_NAME] …" at bounding box center [517, 362] width 170 height 232
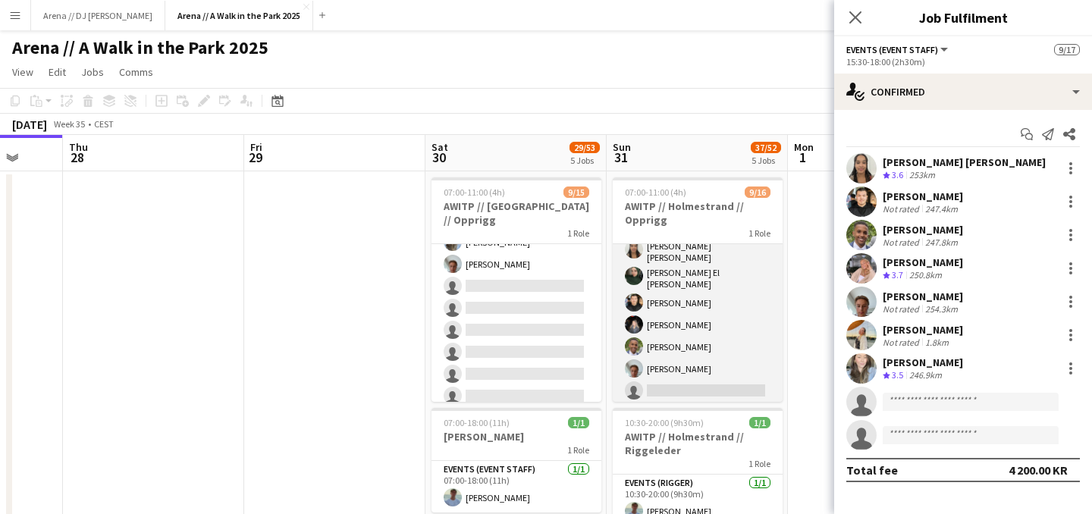
scroll to position [105, 0]
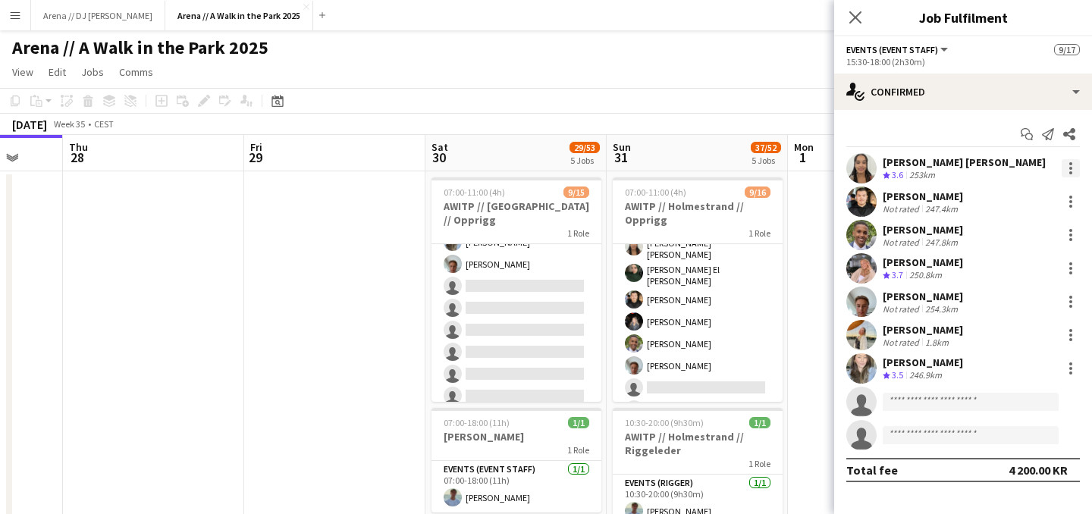
click at [1070, 168] on div at bounding box center [1071, 168] width 18 height 18
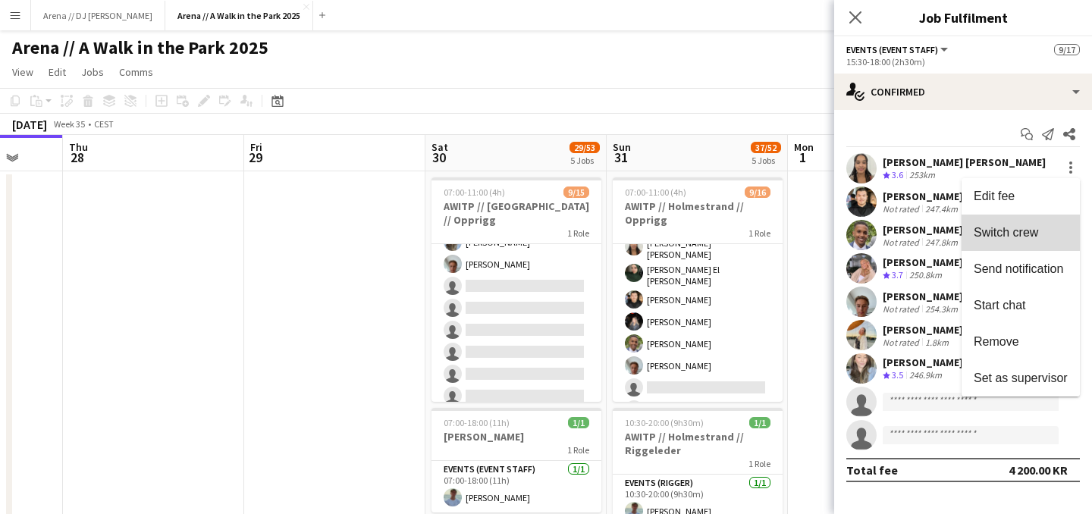
click at [1028, 235] on span "Switch crew" at bounding box center [1006, 232] width 64 height 13
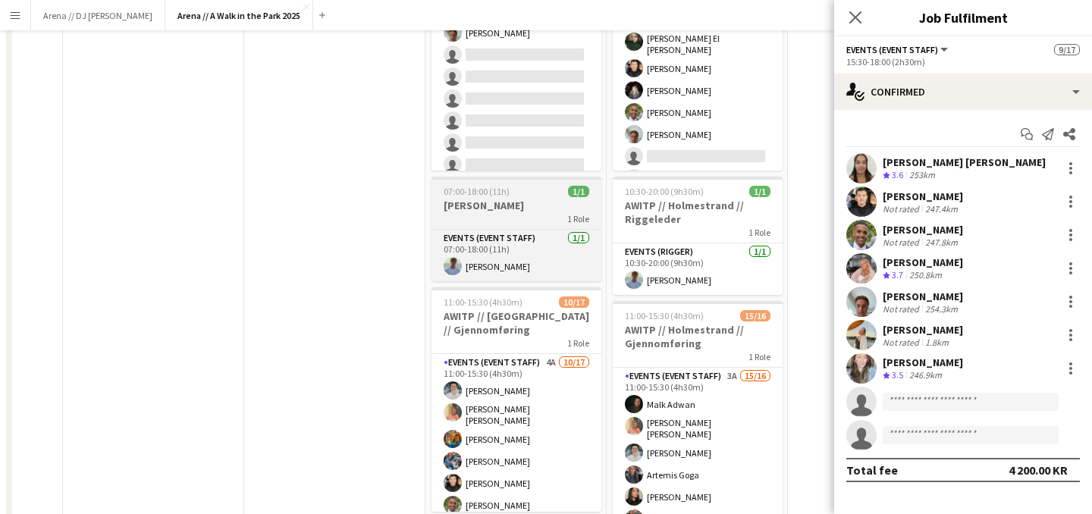
scroll to position [0, 0]
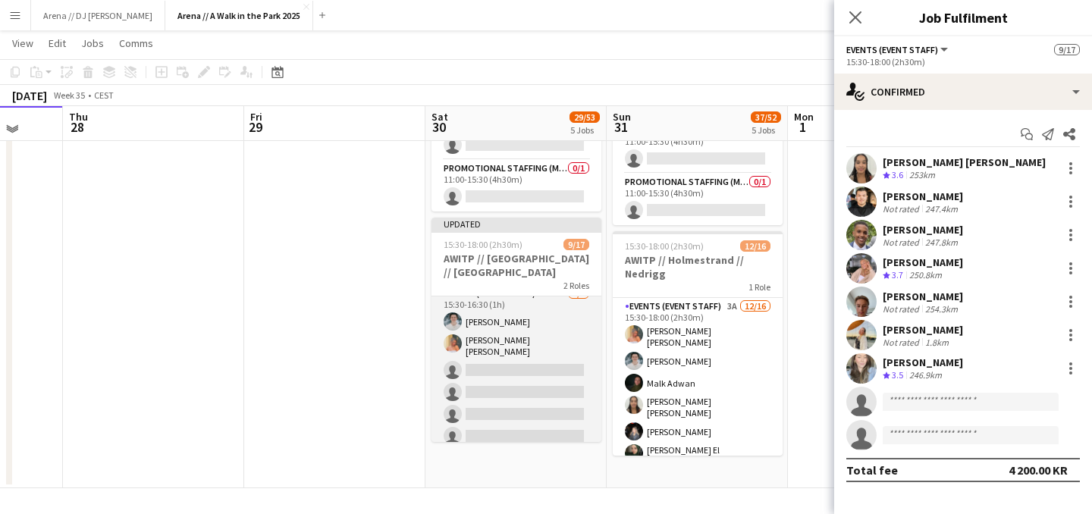
click at [521, 369] on app-card-role "Events (Event Staff) [DATE] 15:30-16:30 (1h) [PERSON_NAME] [PERSON_NAME] [PERSO…" at bounding box center [517, 390] width 170 height 210
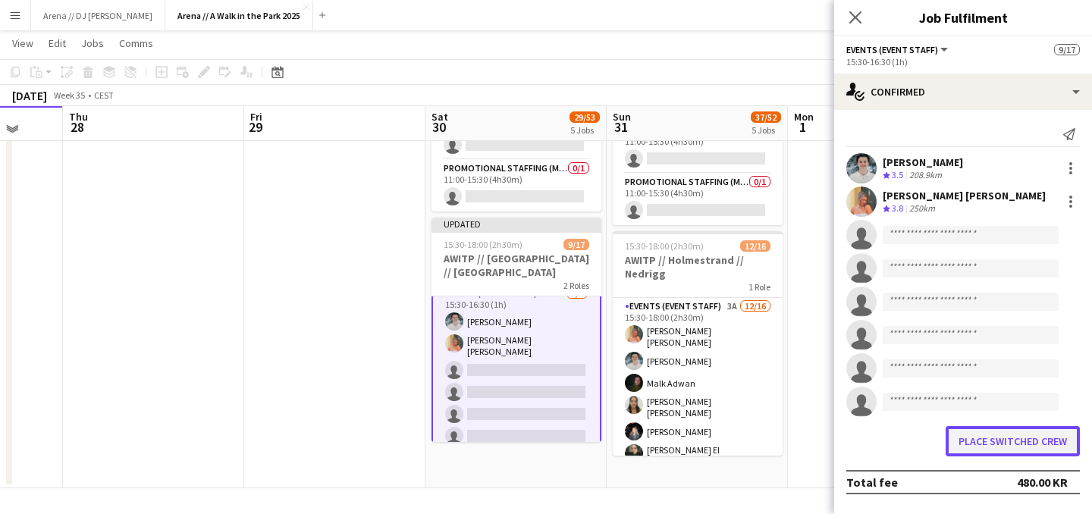
click at [997, 455] on button "Place switched crew" at bounding box center [1013, 441] width 134 height 30
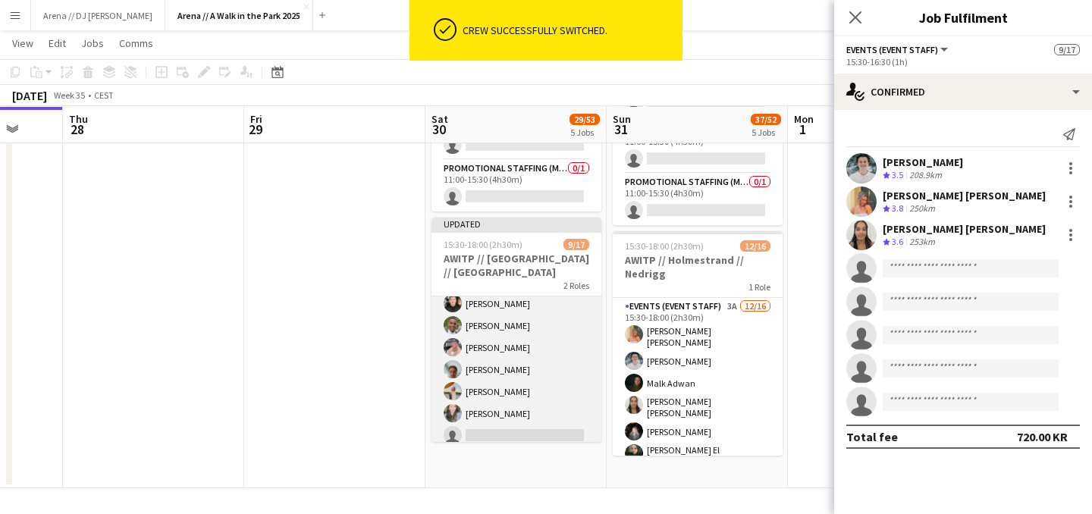
click at [544, 382] on app-card-role "Events (Event Staff) 3A [DATE] 15:30-18:00 (2h30m) [PERSON_NAME] [PERSON_NAME] …" at bounding box center [517, 381] width 170 height 228
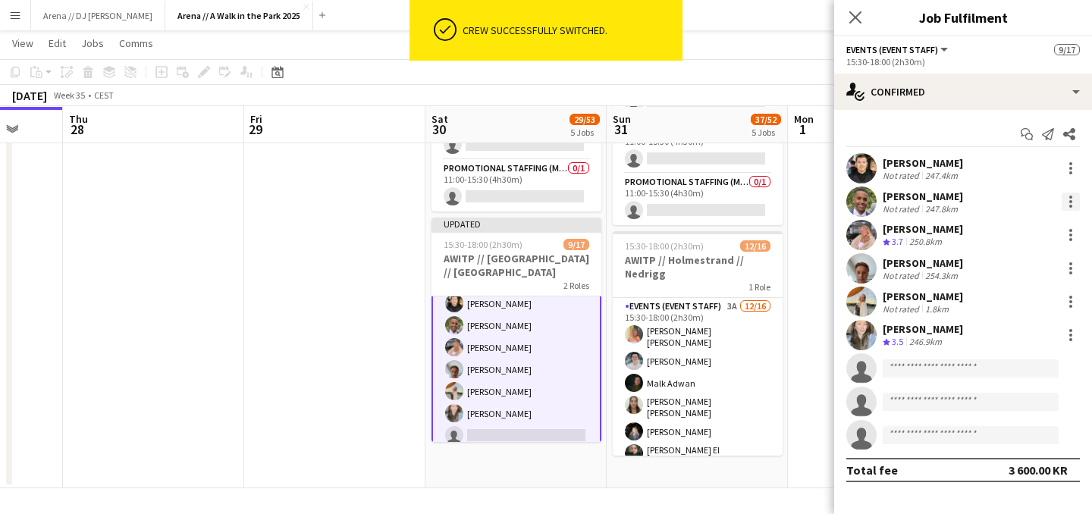
click at [1068, 204] on div at bounding box center [1071, 202] width 18 height 18
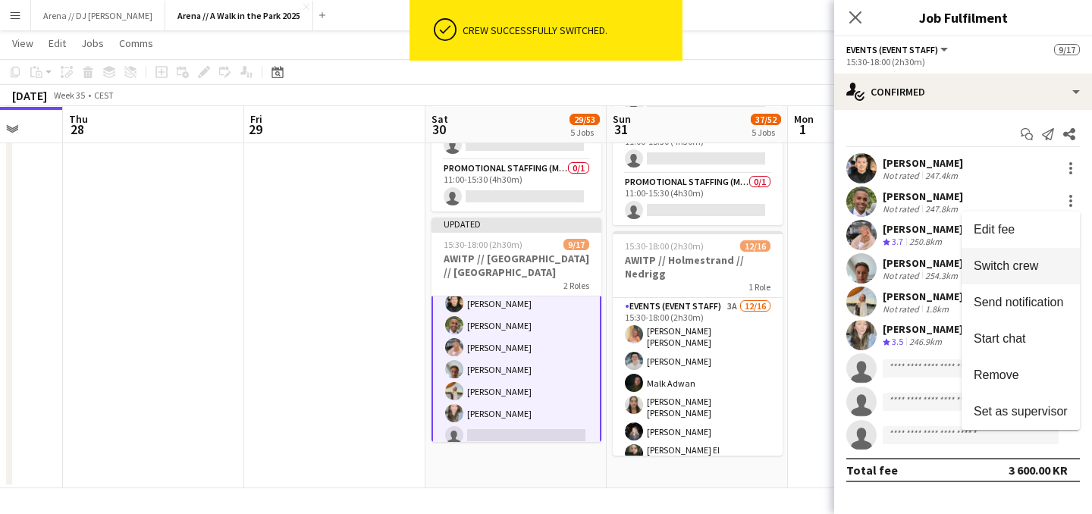
click at [1024, 261] on span "Switch crew" at bounding box center [1006, 265] width 64 height 13
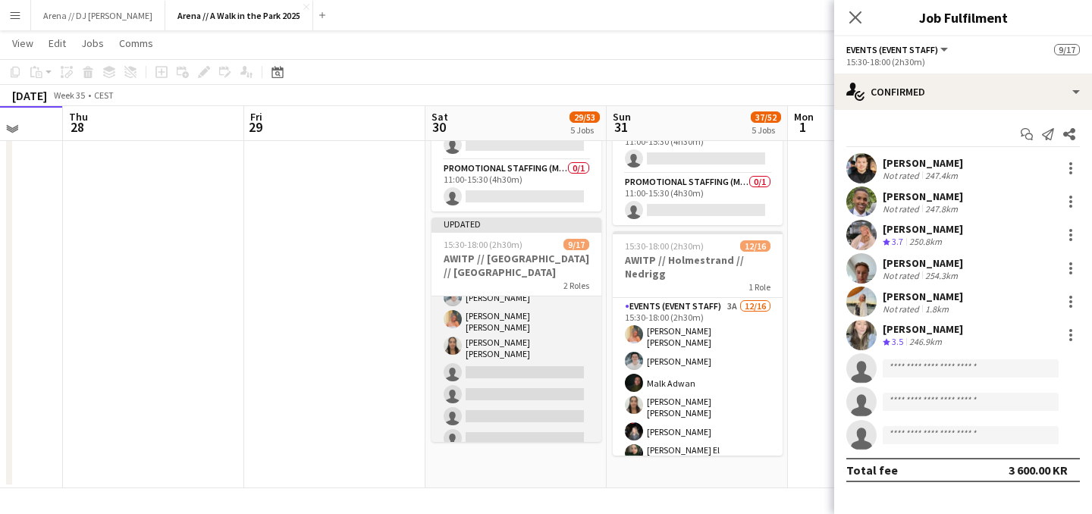
click at [532, 382] on app-card-role "Events (Event Staff) [DATE] 15:30-16:30 (1h) [PERSON_NAME] [PERSON_NAME] [PERSO…" at bounding box center [517, 368] width 170 height 215
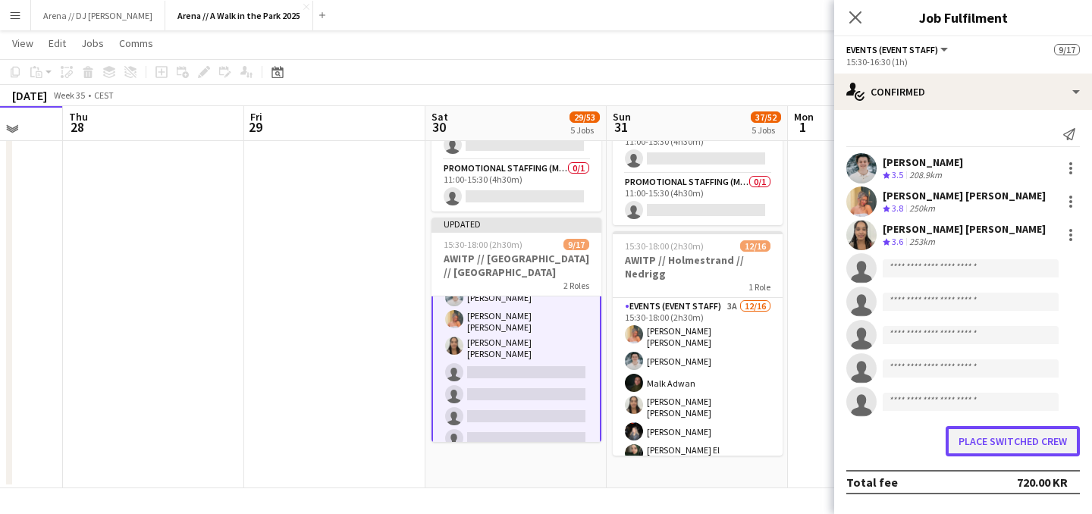
click at [988, 438] on button "Place switched crew" at bounding box center [1013, 441] width 134 height 30
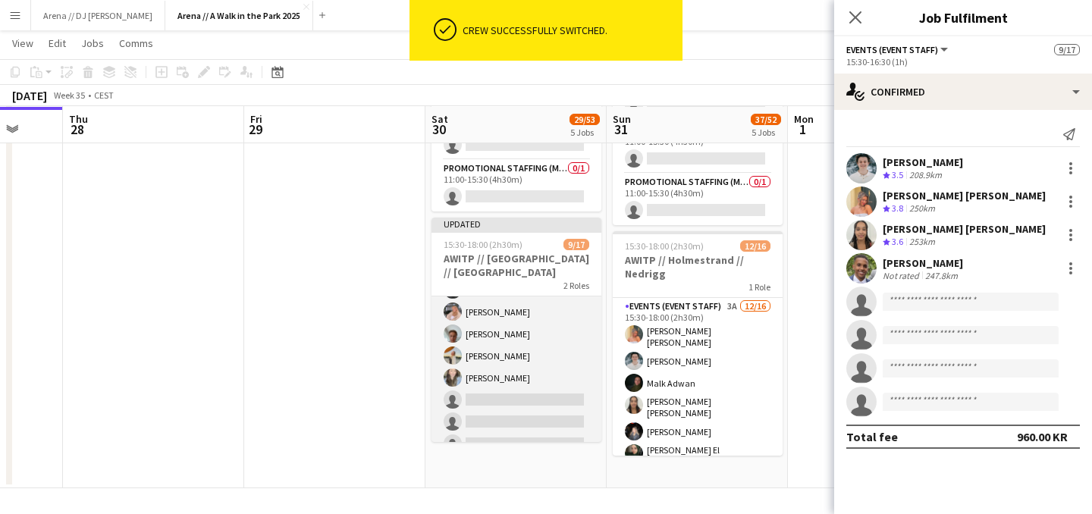
click at [534, 373] on app-card-role "Events (Event Staff) 3A [DATE] 15:30-18:00 (2h30m) [PERSON_NAME] [PERSON_NAME] …" at bounding box center [517, 367] width 170 height 228
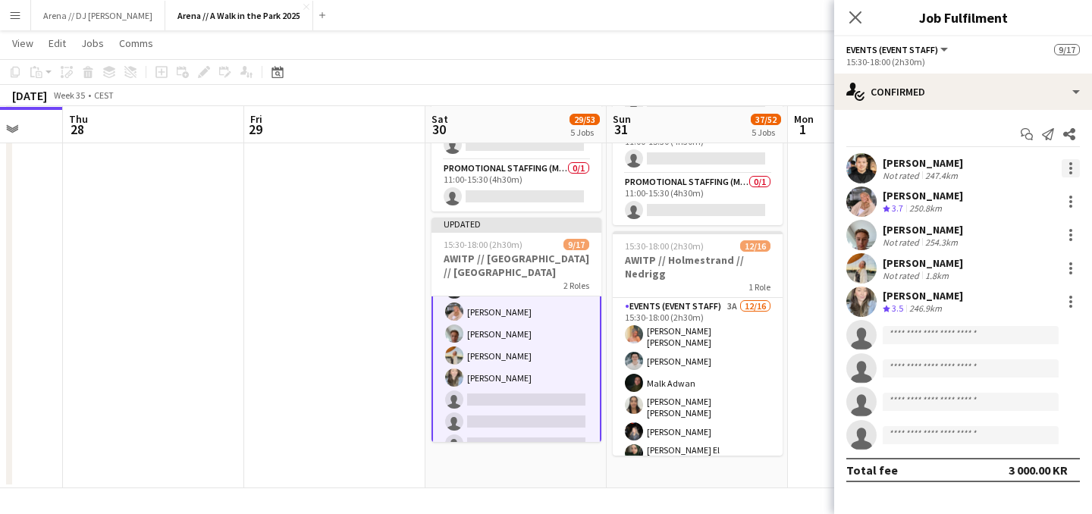
click at [1072, 168] on div at bounding box center [1070, 168] width 3 height 3
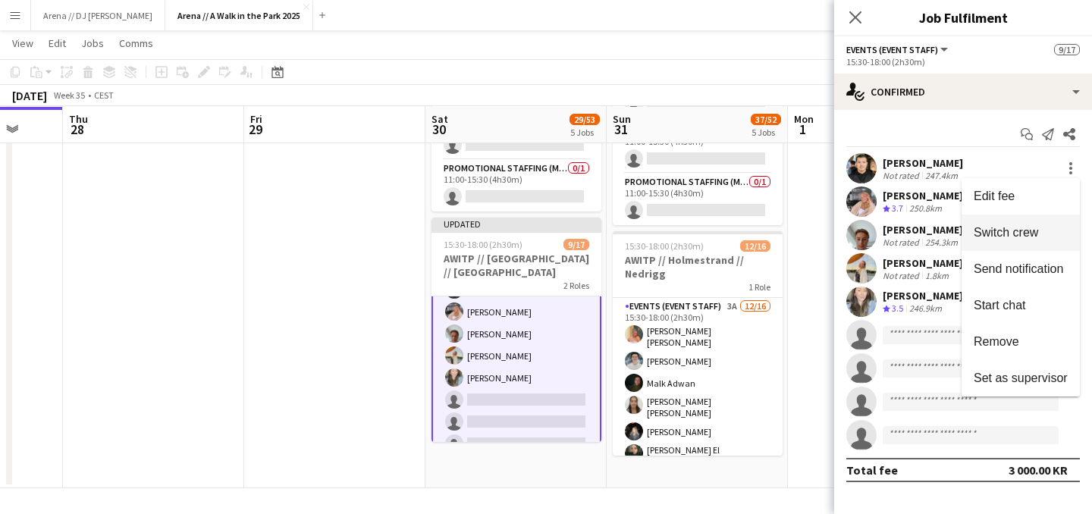
click at [1025, 234] on span "Switch crew" at bounding box center [1006, 232] width 64 height 13
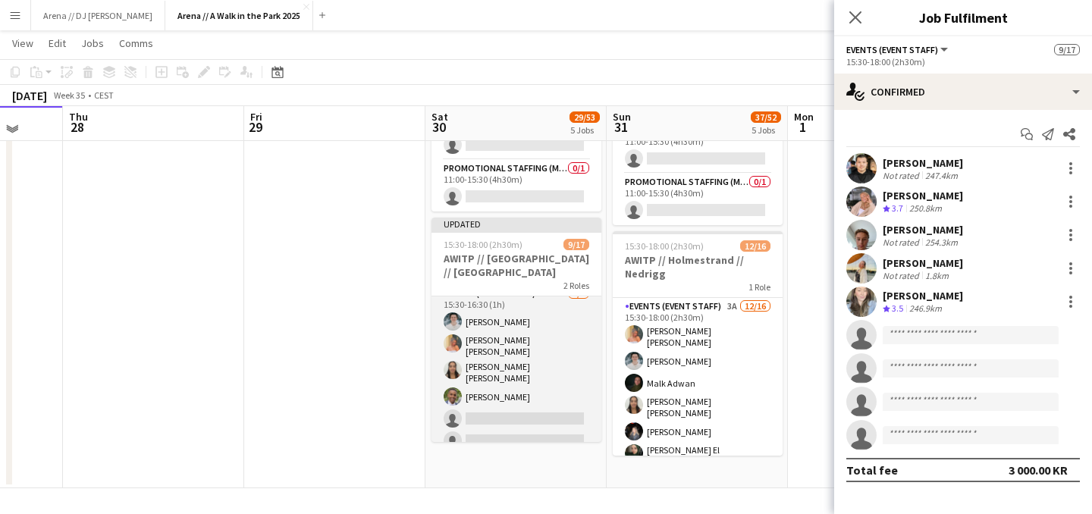
click at [512, 388] on app-card-role "Events (Event Staff) [DATE] 15:30-16:30 (1h) [PERSON_NAME] [PERSON_NAME] [PERSO…" at bounding box center [517, 392] width 170 height 215
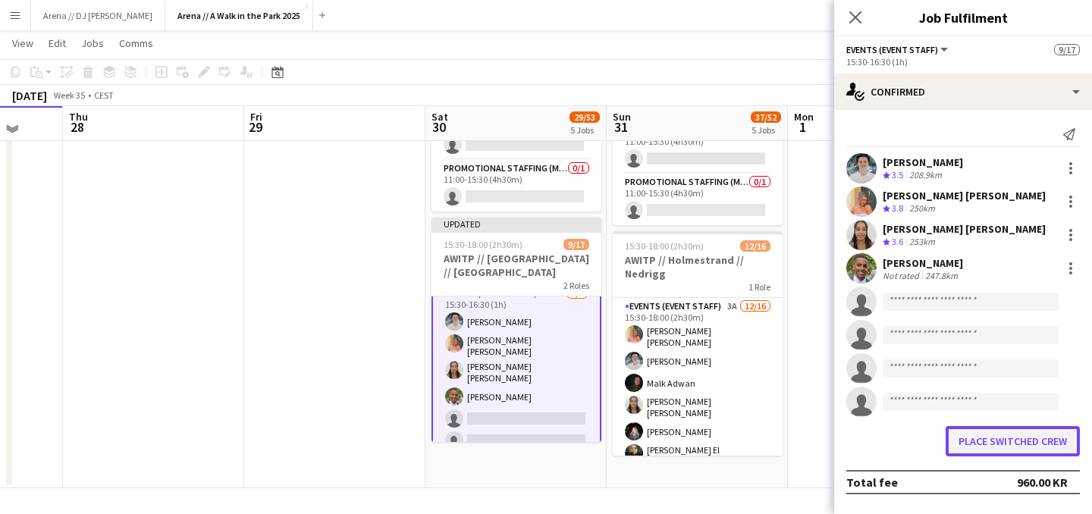
click at [978, 432] on button "Place switched crew" at bounding box center [1013, 441] width 134 height 30
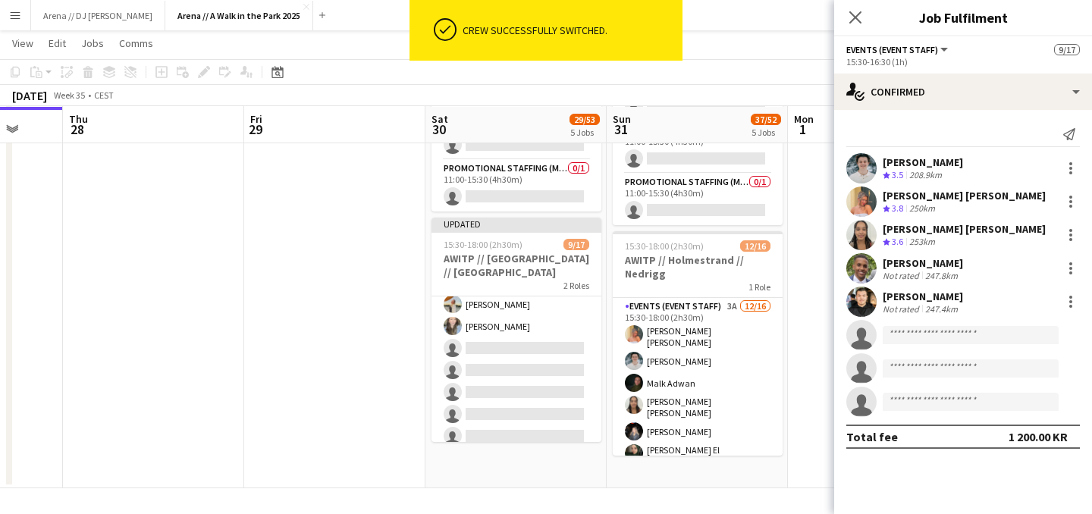
click at [548, 375] on app-card-role "Events (Event Staff) 3A [DATE] 15:30-18:00 (2h30m) [PERSON_NAME] [PERSON_NAME] …" at bounding box center [517, 338] width 170 height 228
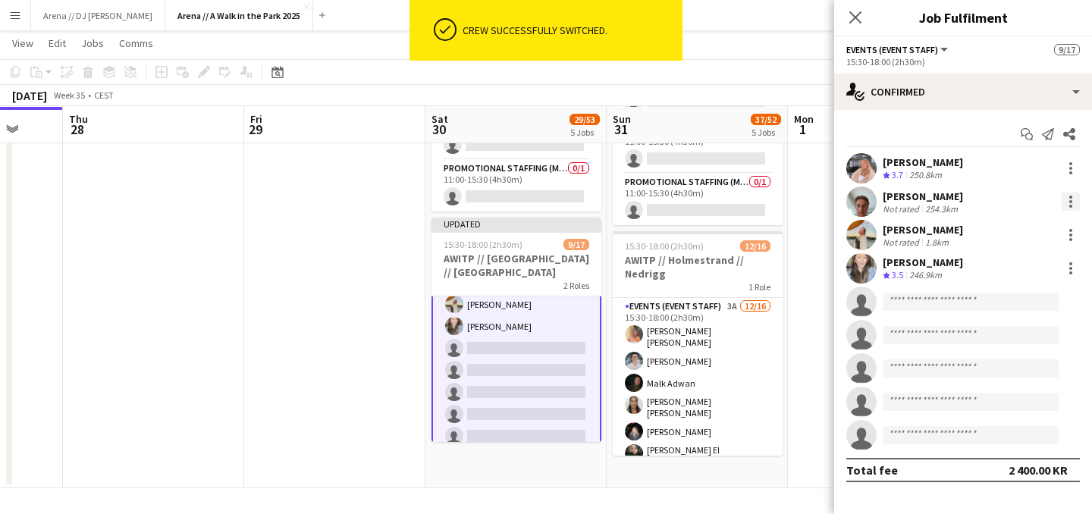
click at [1070, 199] on div at bounding box center [1070, 197] width 3 height 3
click at [1022, 267] on span "Switch crew" at bounding box center [1006, 265] width 64 height 13
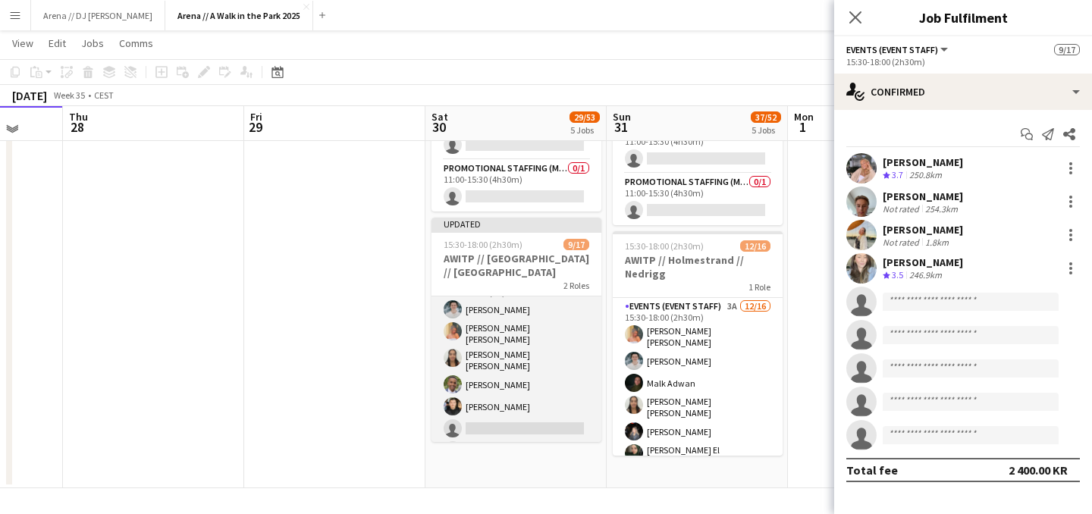
click at [510, 364] on app-card-role "Events (Event Staff) [DATE] 15:30-16:30 (1h) [PERSON_NAME] [PERSON_NAME] [PERSO…" at bounding box center [517, 380] width 170 height 215
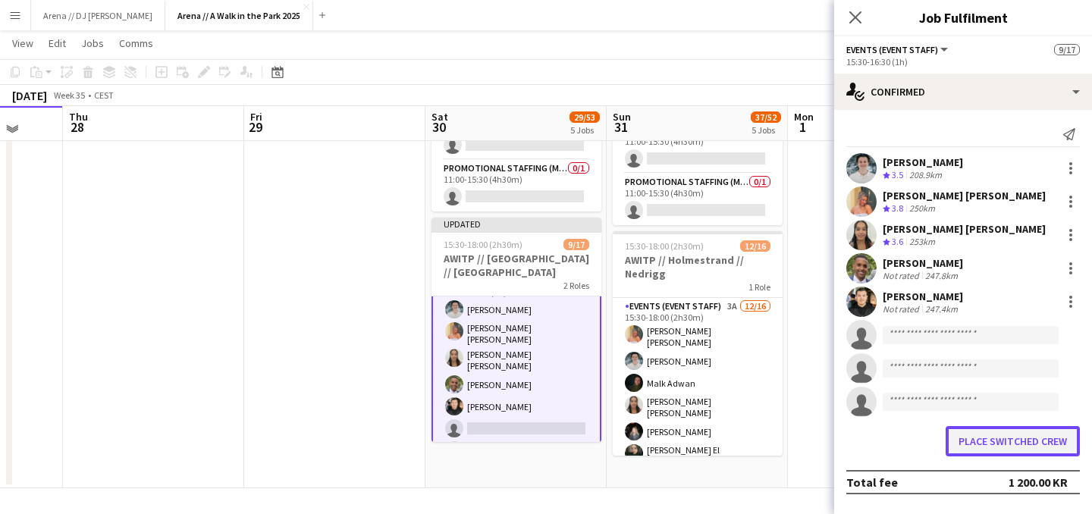
click at [990, 441] on button "Place switched crew" at bounding box center [1013, 441] width 134 height 30
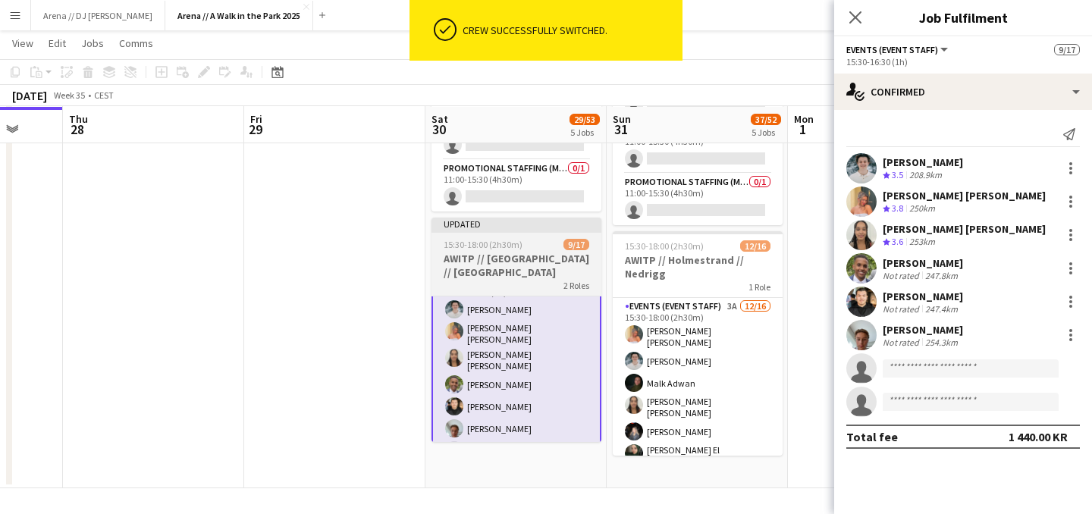
click at [574, 258] on h3 "AWITP // [GEOGRAPHIC_DATA] // [GEOGRAPHIC_DATA]" at bounding box center [517, 265] width 170 height 27
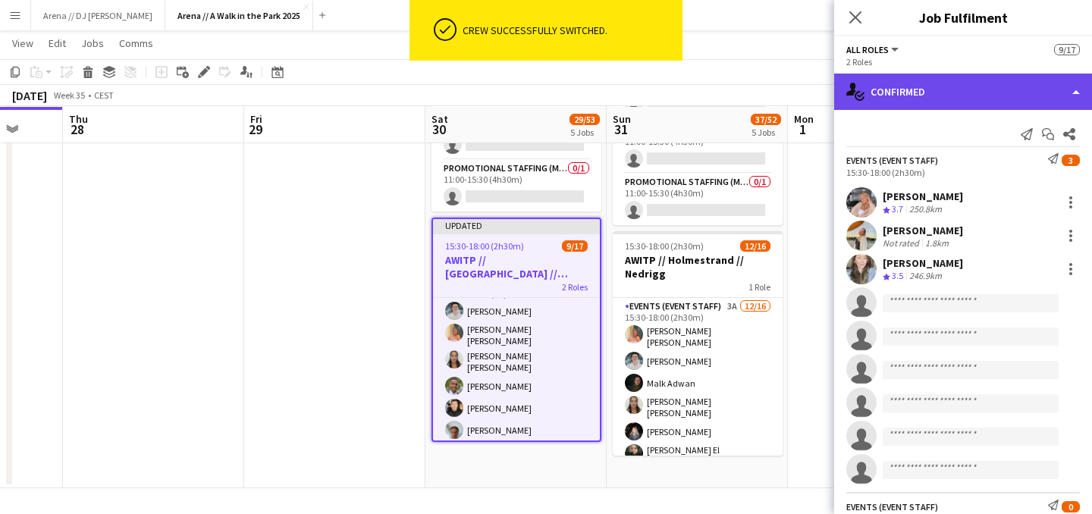
click at [962, 80] on div "single-neutral-actions-check-2 Confirmed" at bounding box center [963, 92] width 258 height 36
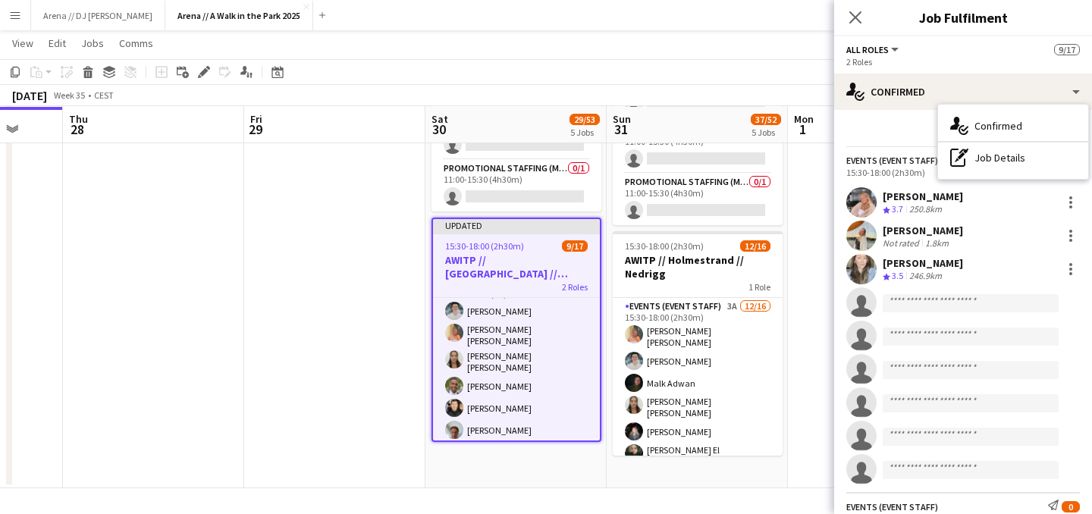
click at [754, 68] on app-toolbar "Copy Paste Paste Command V Paste with crew Command Shift V Paste linked Job [GE…" at bounding box center [546, 72] width 1092 height 26
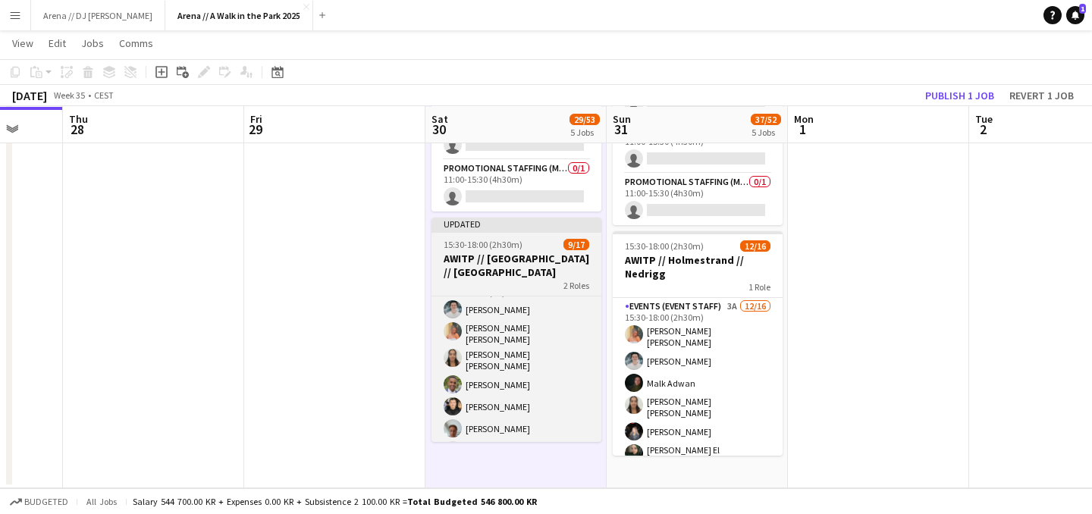
click at [517, 255] on h3 "AWITP // [GEOGRAPHIC_DATA] // [GEOGRAPHIC_DATA]" at bounding box center [517, 265] width 170 height 27
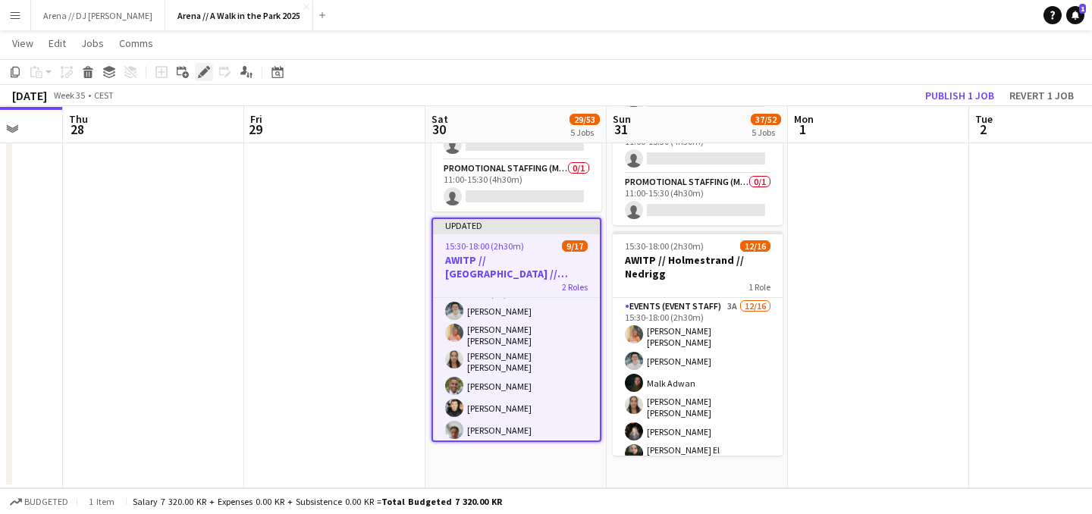
click at [208, 71] on icon at bounding box center [203, 72] width 8 height 8
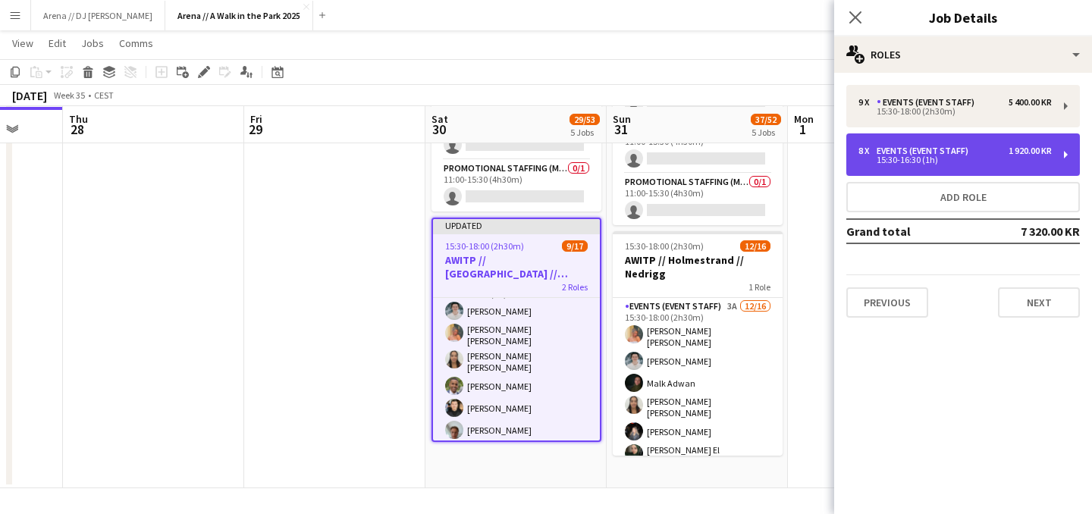
click at [913, 161] on div "15:30-16:30 (1h)" at bounding box center [955, 160] width 193 height 8
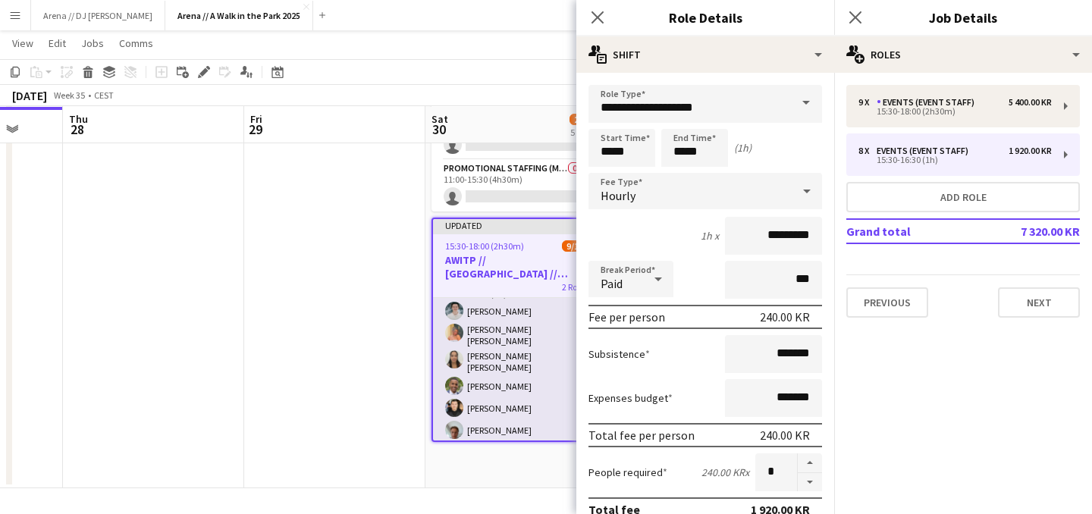
click at [520, 334] on app-card-role "Events (Event Staff) [DATE] 15:30-16:30 (1h) [PERSON_NAME] [PERSON_NAME] [PERSO…" at bounding box center [516, 382] width 167 height 215
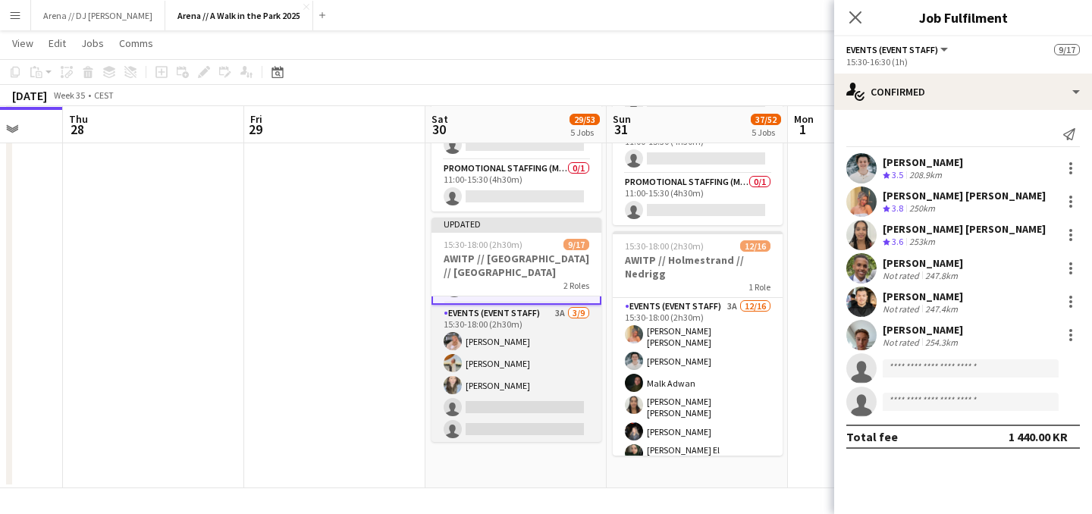
click at [526, 356] on app-card-role "Events (Event Staff) 3A [DATE] 15:30-18:00 (2h30m) [PERSON_NAME] [PERSON_NAME] …" at bounding box center [517, 419] width 170 height 228
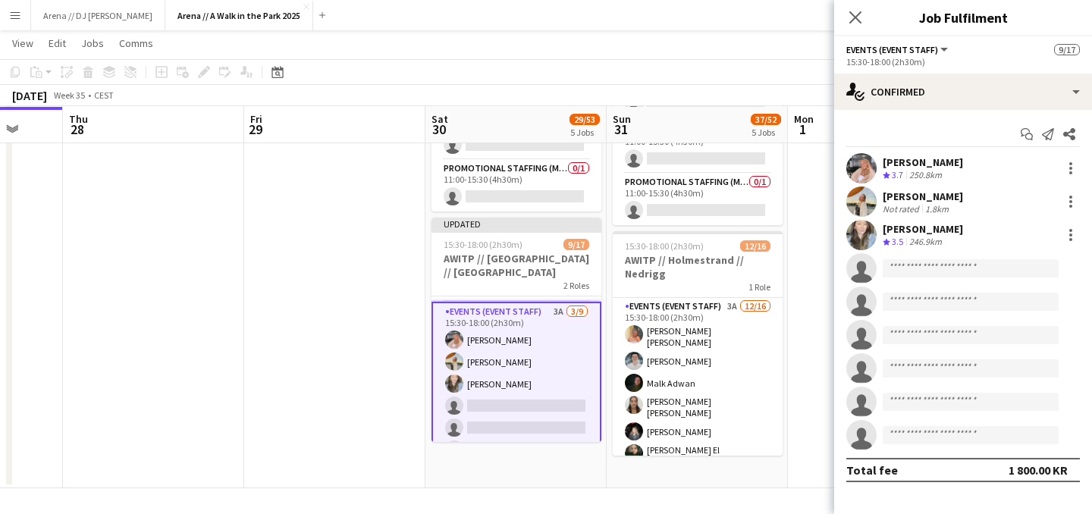
scroll to position [208, 0]
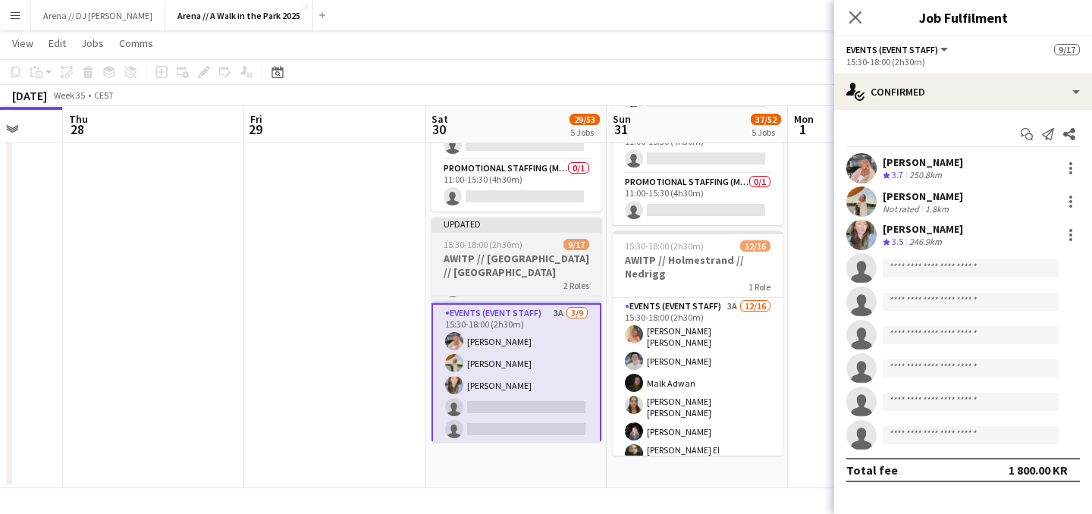
click at [544, 275] on h3 "AWITP // [GEOGRAPHIC_DATA] // [GEOGRAPHIC_DATA]" at bounding box center [517, 265] width 170 height 27
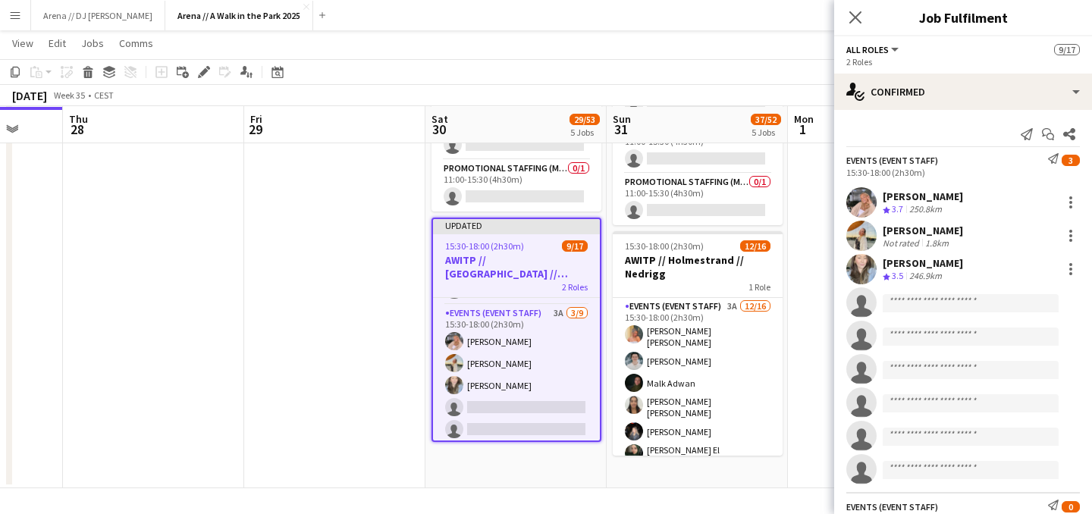
scroll to position [206, 0]
click at [204, 78] on div "Edit" at bounding box center [204, 72] width 18 height 18
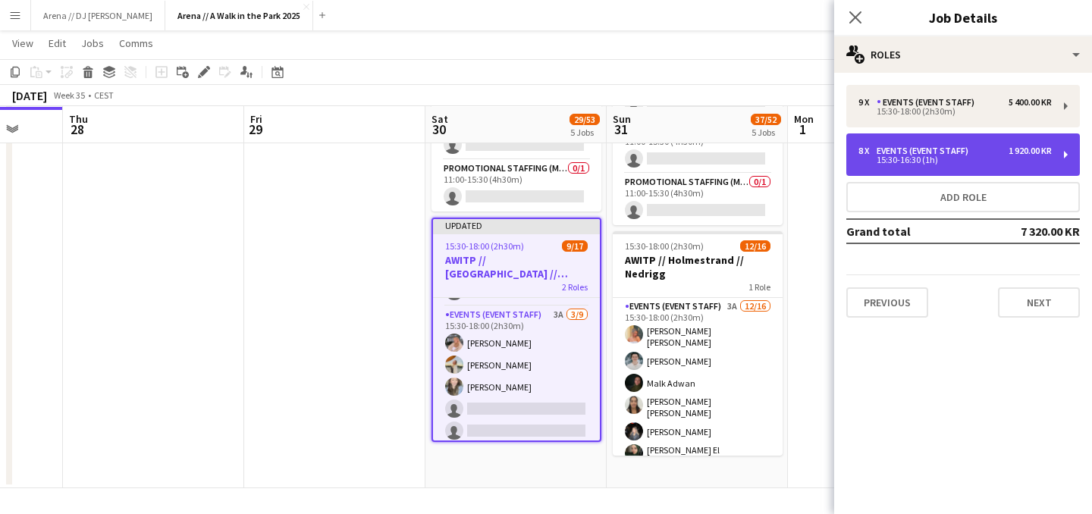
click at [949, 155] on div "Events (Event Staff)" at bounding box center [926, 151] width 98 height 11
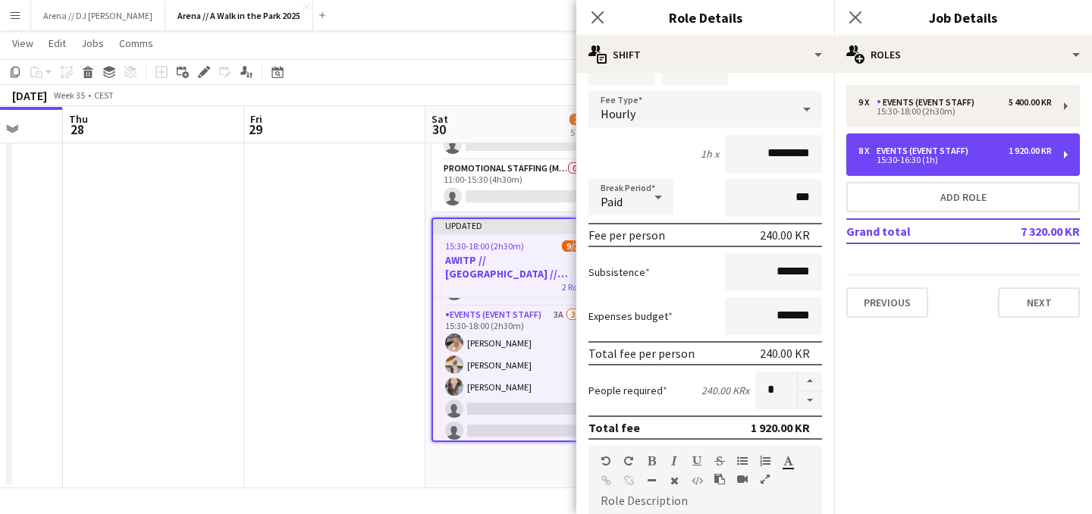
scroll to position [87, 0]
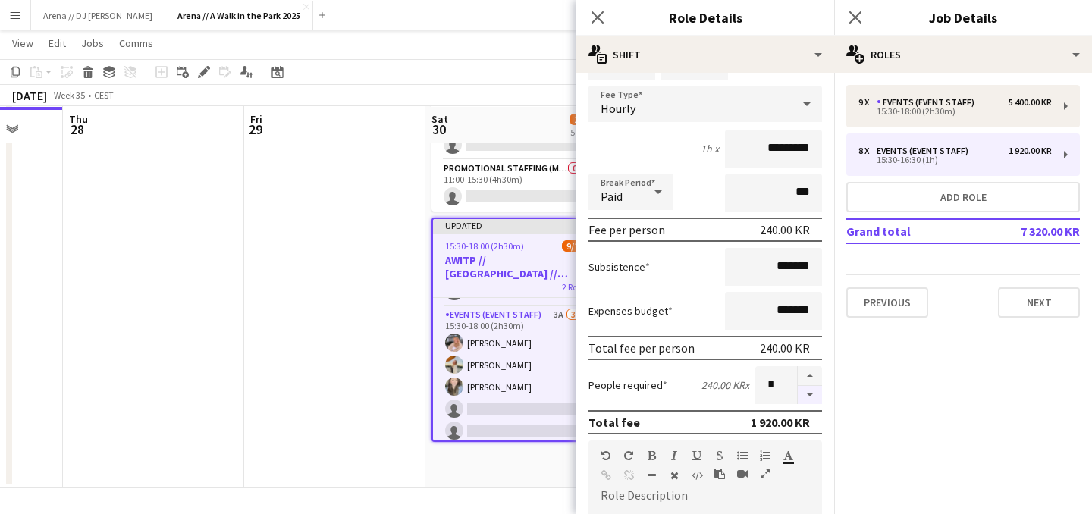
click at [810, 393] on button "button" at bounding box center [810, 395] width 24 height 19
click at [810, 394] on button "button" at bounding box center [810, 395] width 24 height 19
type input "*"
click at [810, 396] on div at bounding box center [809, 385] width 25 height 38
click at [859, 376] on mat-expansion-panel "pencil3 General details 9 x Events (Event Staff) 5 400.00 KR 15:30-18:00 (2h30m…" at bounding box center [963, 293] width 258 height 441
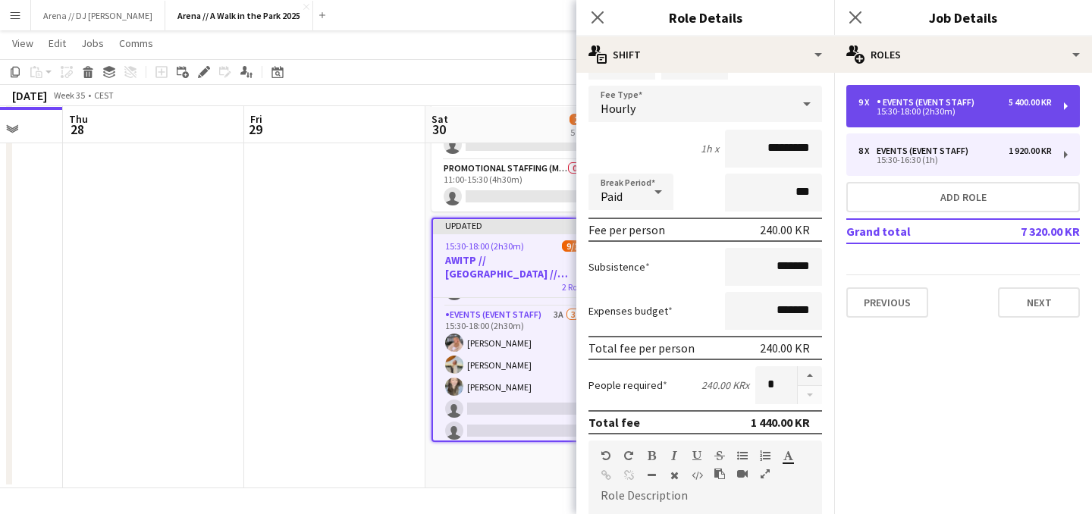
click at [978, 102] on div "9 x Events (Event Staff) 5 400.00 KR" at bounding box center [955, 102] width 193 height 11
type input "*****"
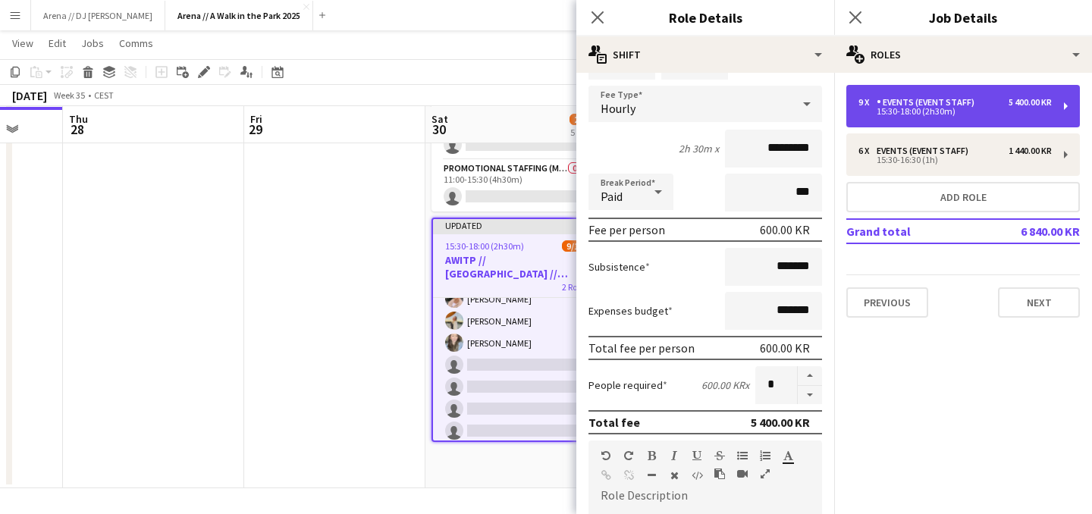
scroll to position [162, 0]
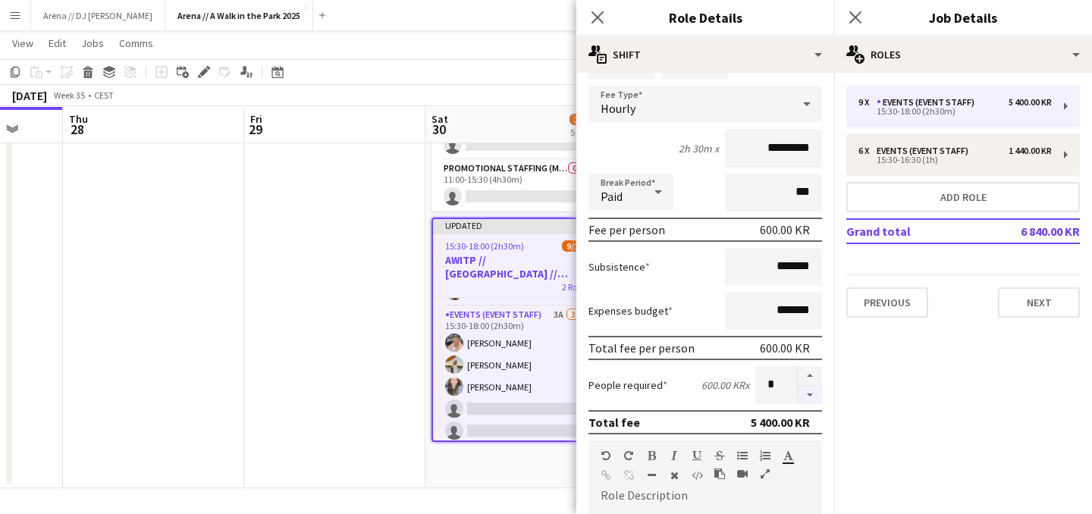
click at [812, 400] on button "button" at bounding box center [810, 395] width 24 height 19
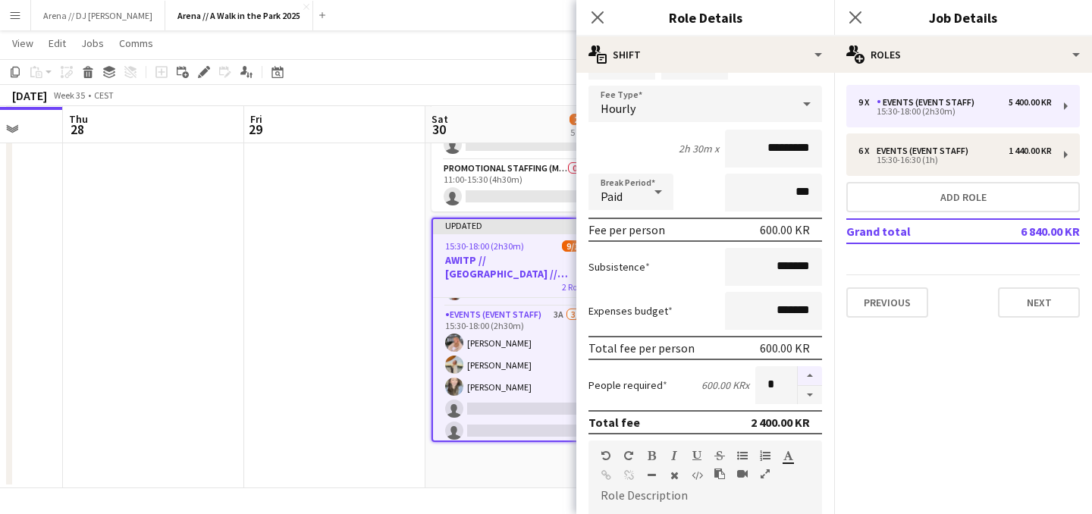
click at [812, 373] on button "button" at bounding box center [810, 376] width 24 height 20
type input "*"
click at [1010, 300] on button "Next" at bounding box center [1039, 302] width 82 height 30
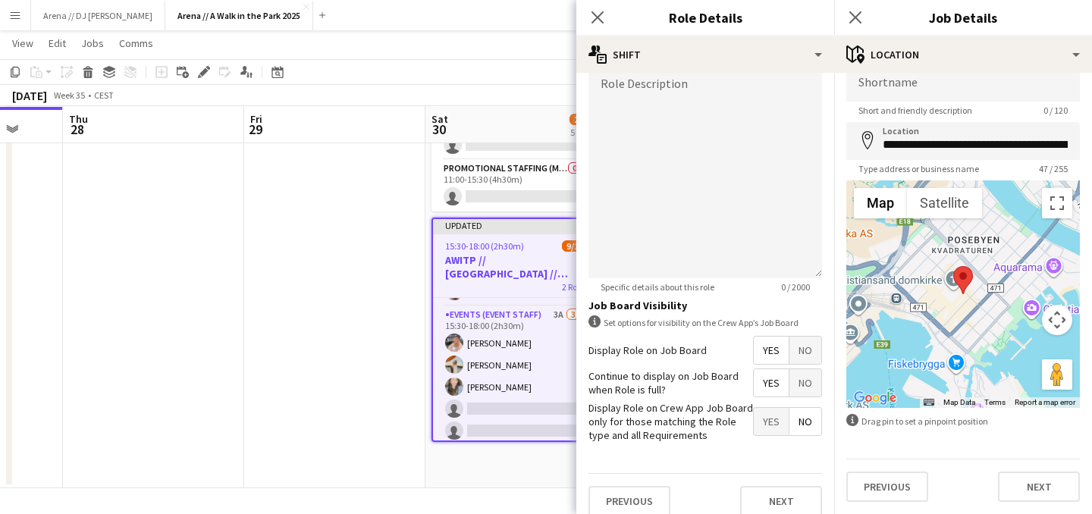
scroll to position [517, 0]
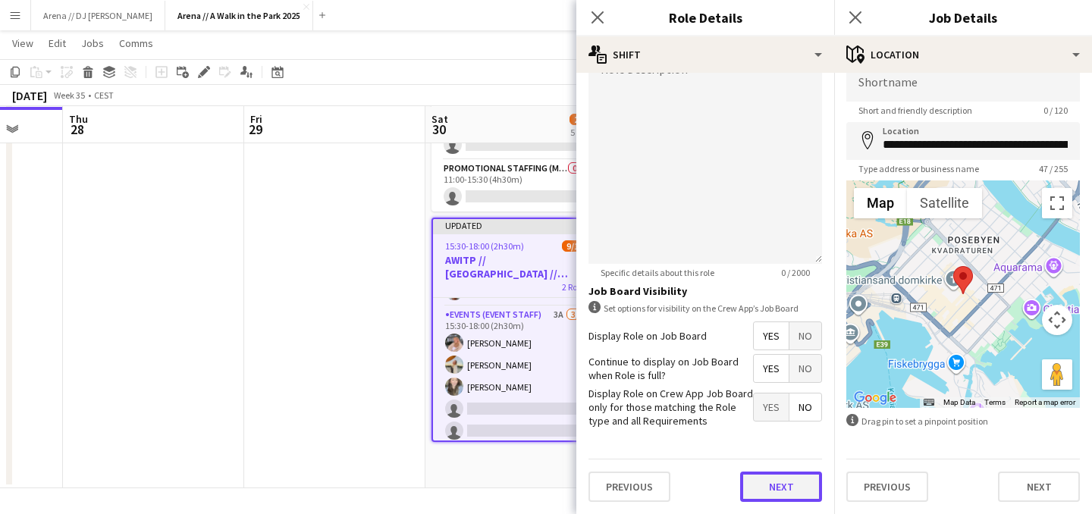
click at [786, 492] on button "Next" at bounding box center [781, 487] width 82 height 30
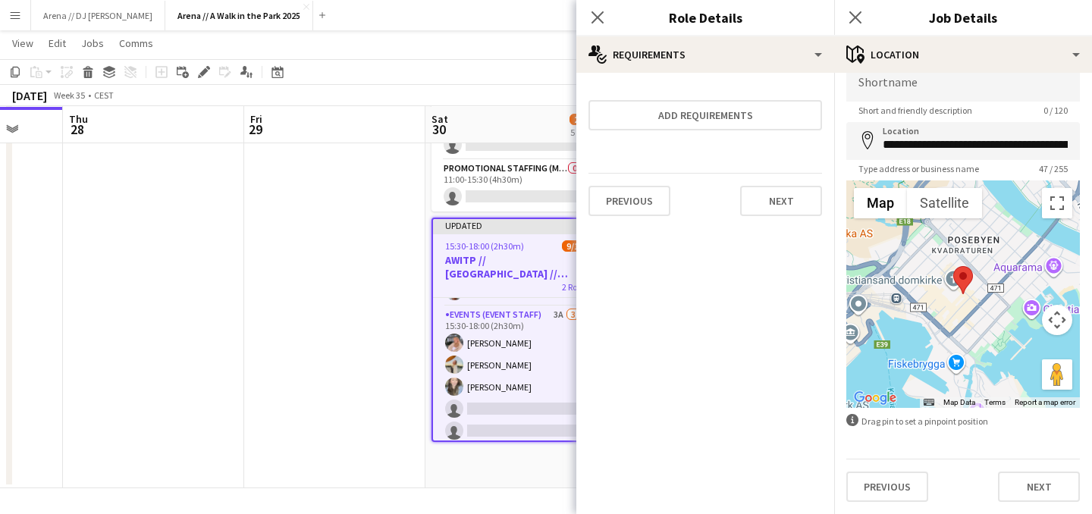
scroll to position [159, 0]
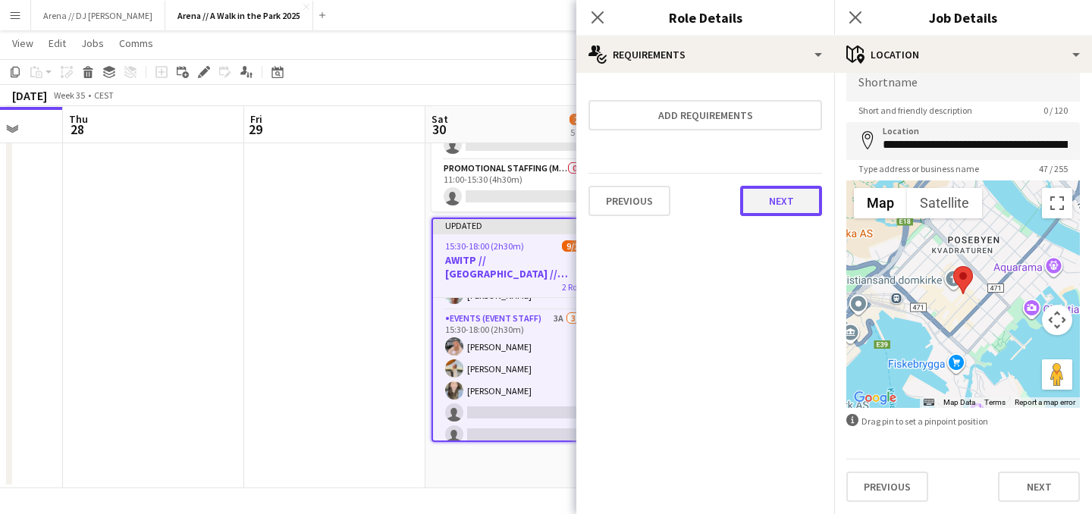
click at [793, 203] on button "Next" at bounding box center [781, 201] width 82 height 30
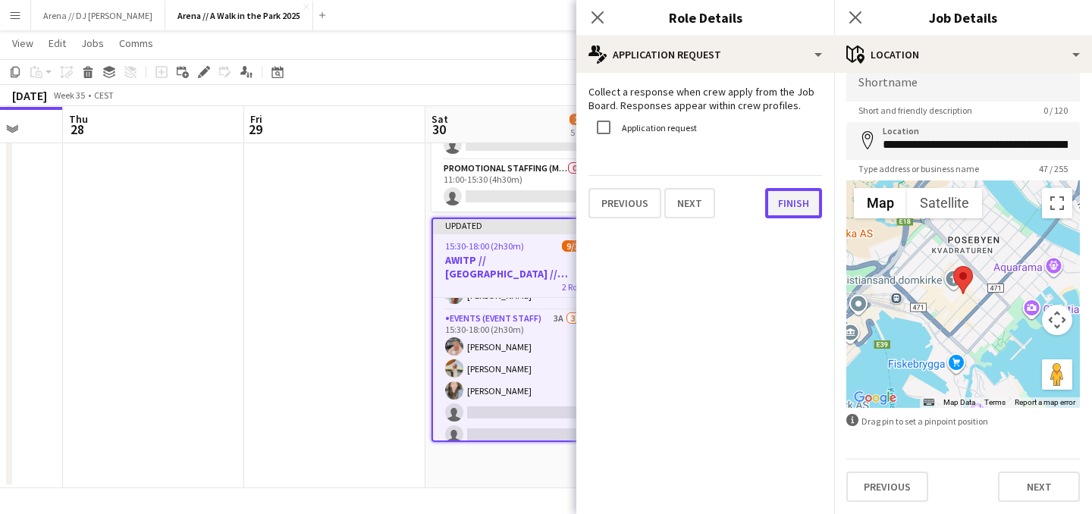
click at [791, 203] on button "Finish" at bounding box center [793, 203] width 57 height 30
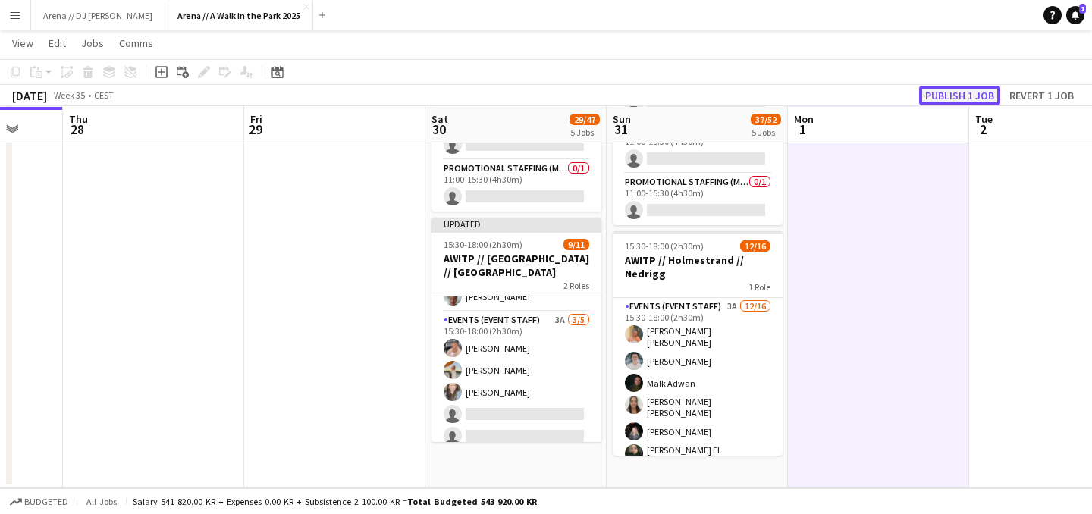
click at [965, 89] on button "Publish 1 job" at bounding box center [959, 96] width 81 height 20
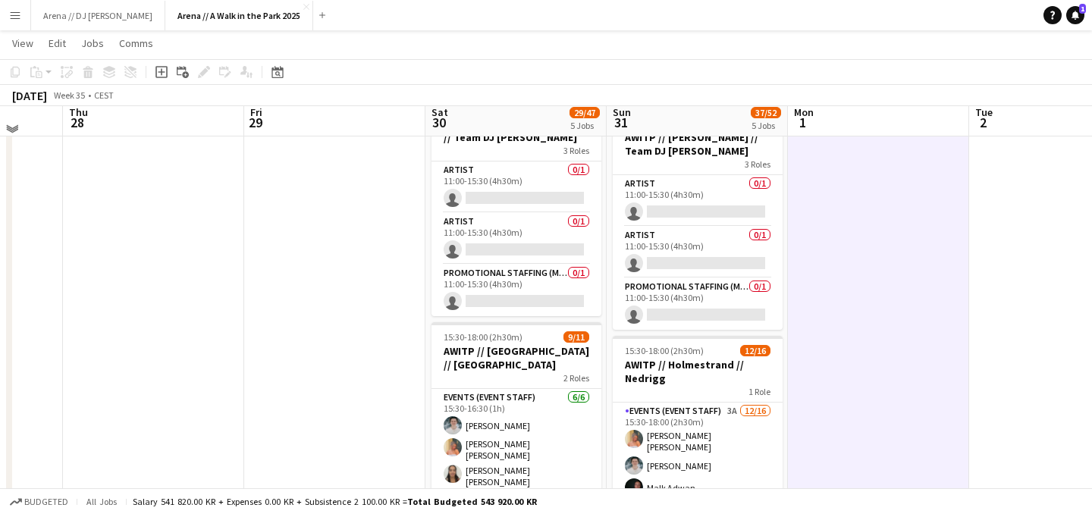
scroll to position [661, 0]
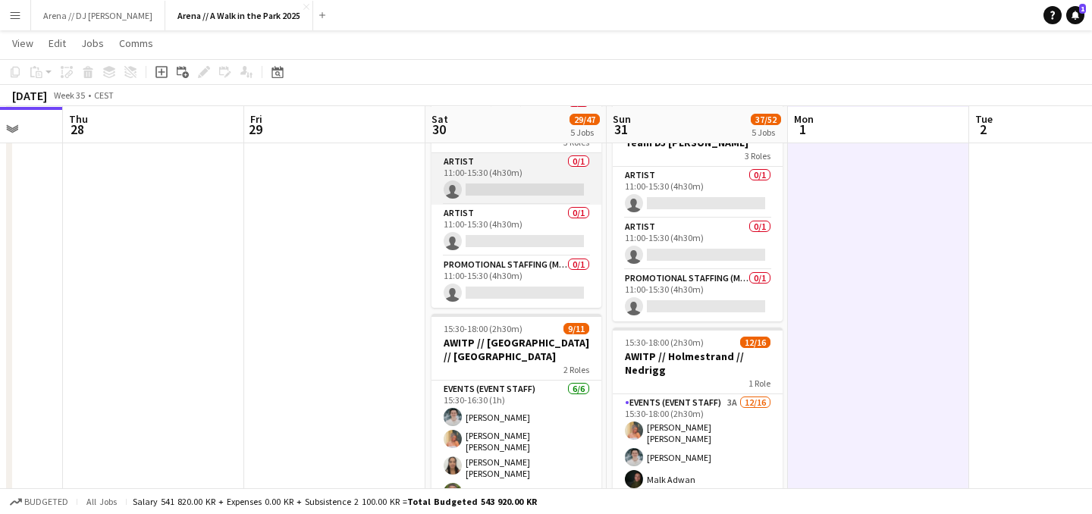
click at [529, 183] on app-card-role "Artist 0/1 11:00-15:30 (4h30m) single-neutral-actions" at bounding box center [517, 179] width 170 height 52
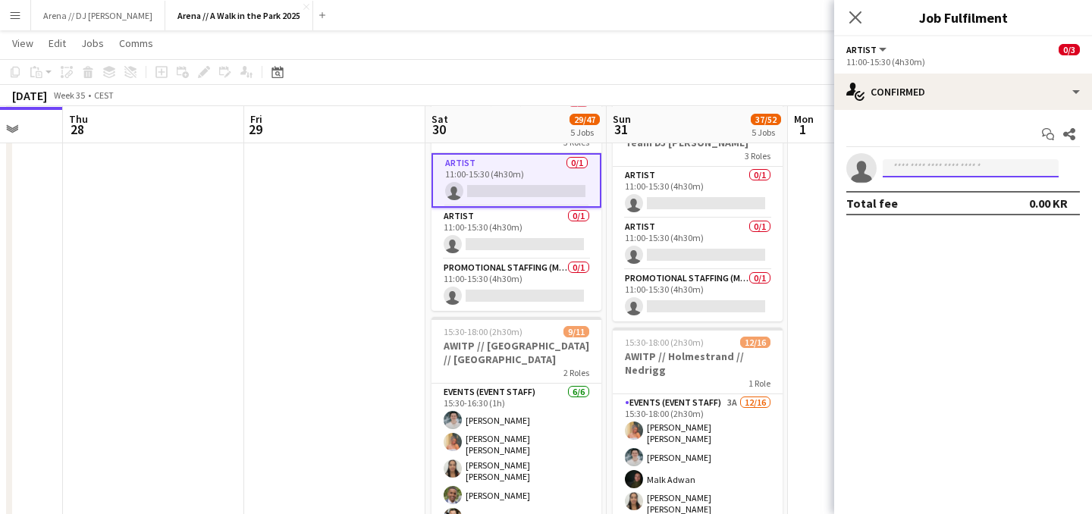
click at [953, 163] on input at bounding box center [971, 168] width 176 height 18
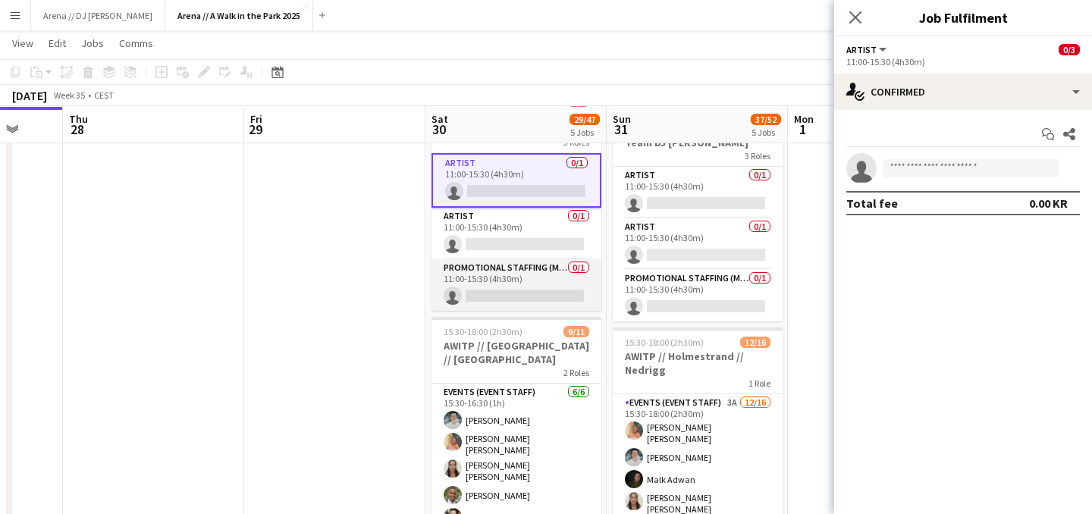
click at [504, 280] on app-card-role "Promotional Staffing (Mascot) 0/1 11:00-15:30 (4h30m) single-neutral-actions" at bounding box center [517, 285] width 170 height 52
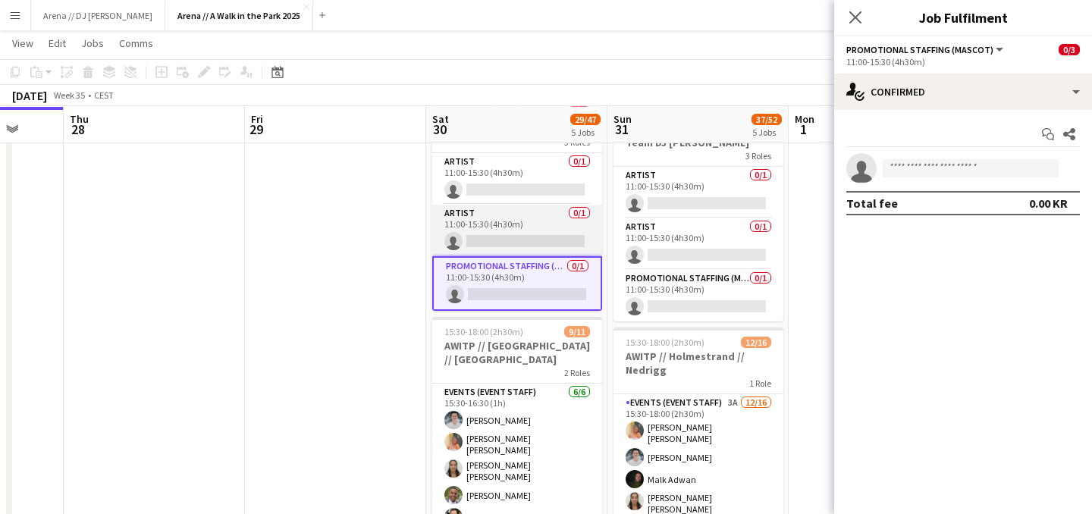
click at [523, 230] on app-card-role "Artist 0/1 11:00-15:30 (4h30m) single-neutral-actions" at bounding box center [517, 231] width 170 height 52
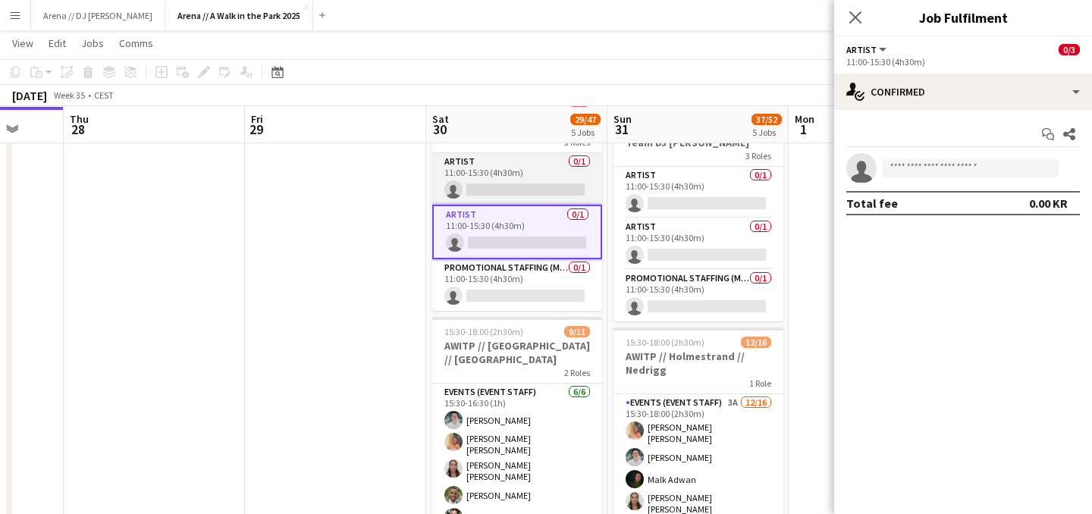
click at [536, 181] on app-card-role "Artist 0/1 11:00-15:30 (4h30m) single-neutral-actions" at bounding box center [517, 179] width 170 height 52
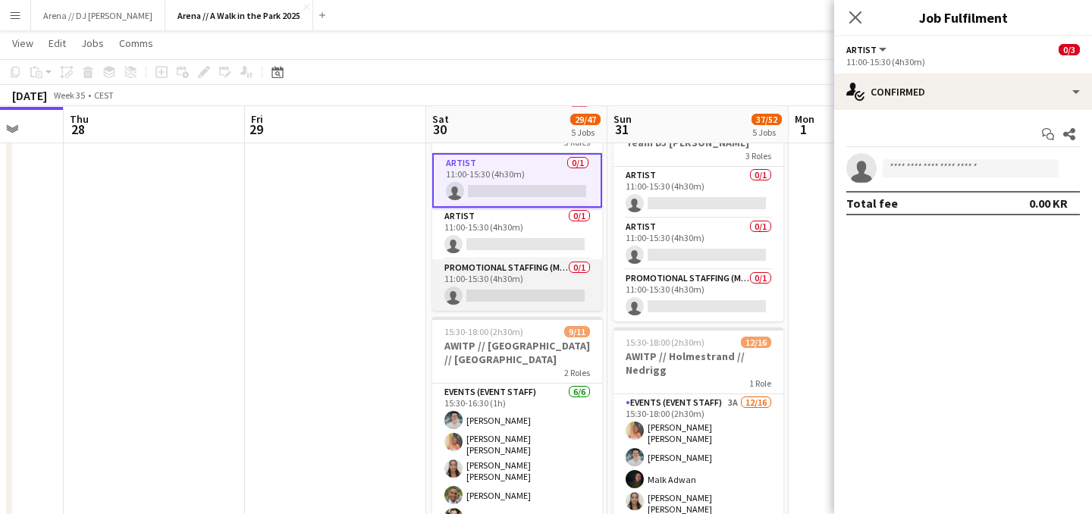
click at [534, 263] on app-card-role "Promotional Staffing (Mascot) 0/1 11:00-15:30 (4h30m) single-neutral-actions" at bounding box center [517, 285] width 170 height 52
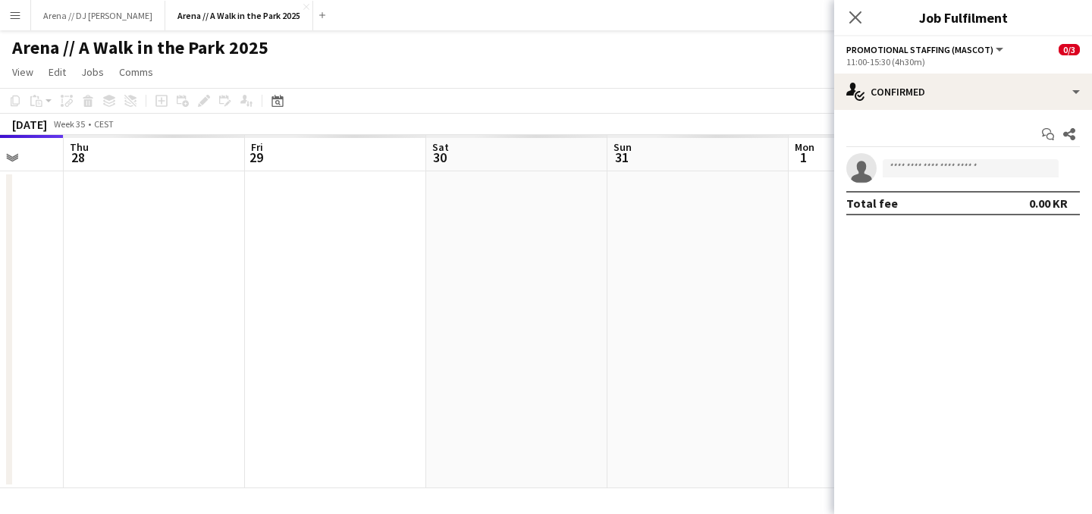
scroll to position [0, 0]
